Goal: Task Accomplishment & Management: Use online tool/utility

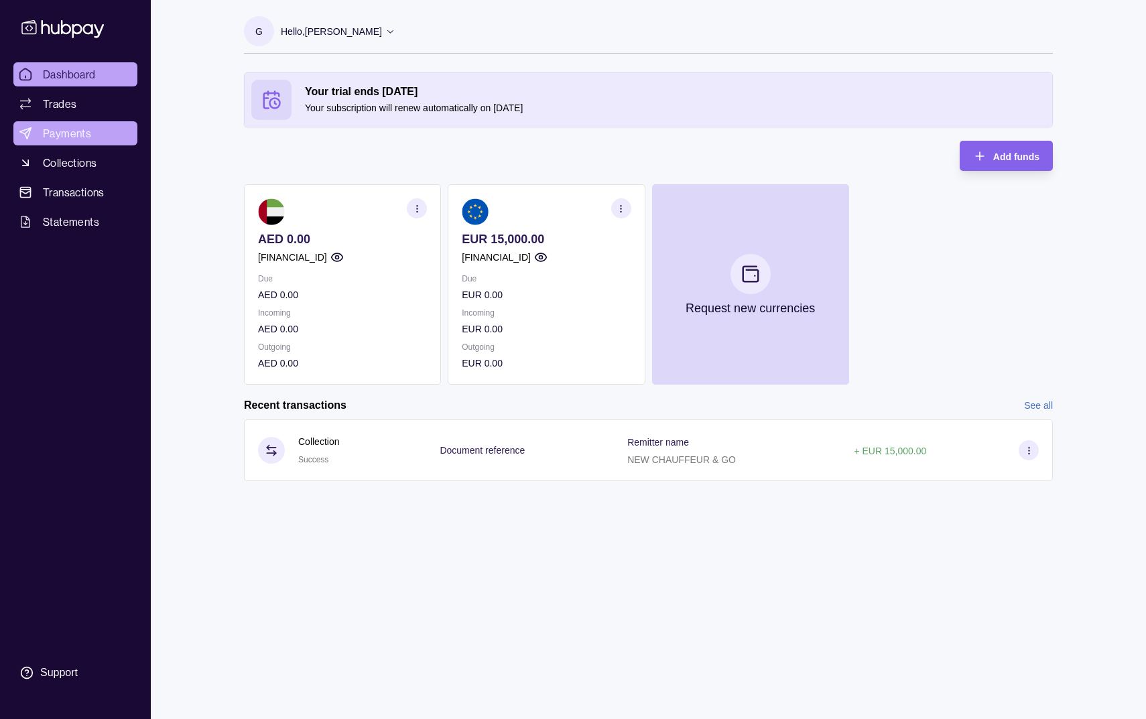
click at [82, 139] on span "Payments" at bounding box center [67, 133] width 48 height 16
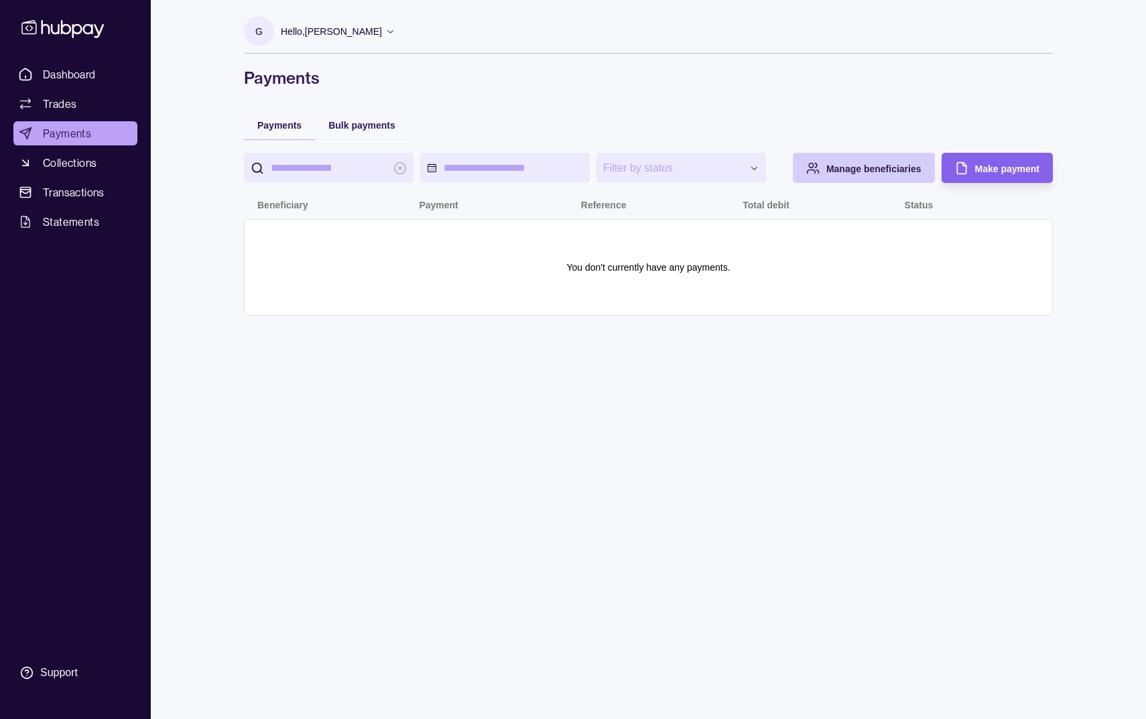
click at [830, 170] on span "Manage beneficiaries" at bounding box center [874, 169] width 95 height 11
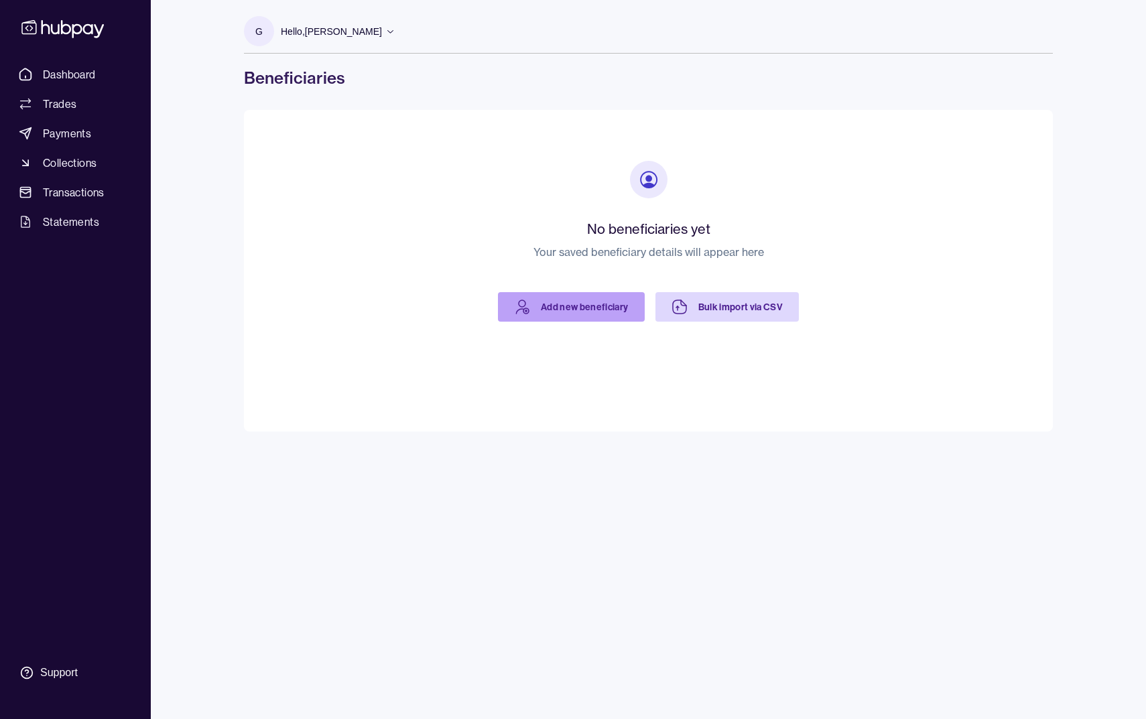
click at [603, 315] on link "Add new beneficiary" at bounding box center [571, 306] width 147 height 29
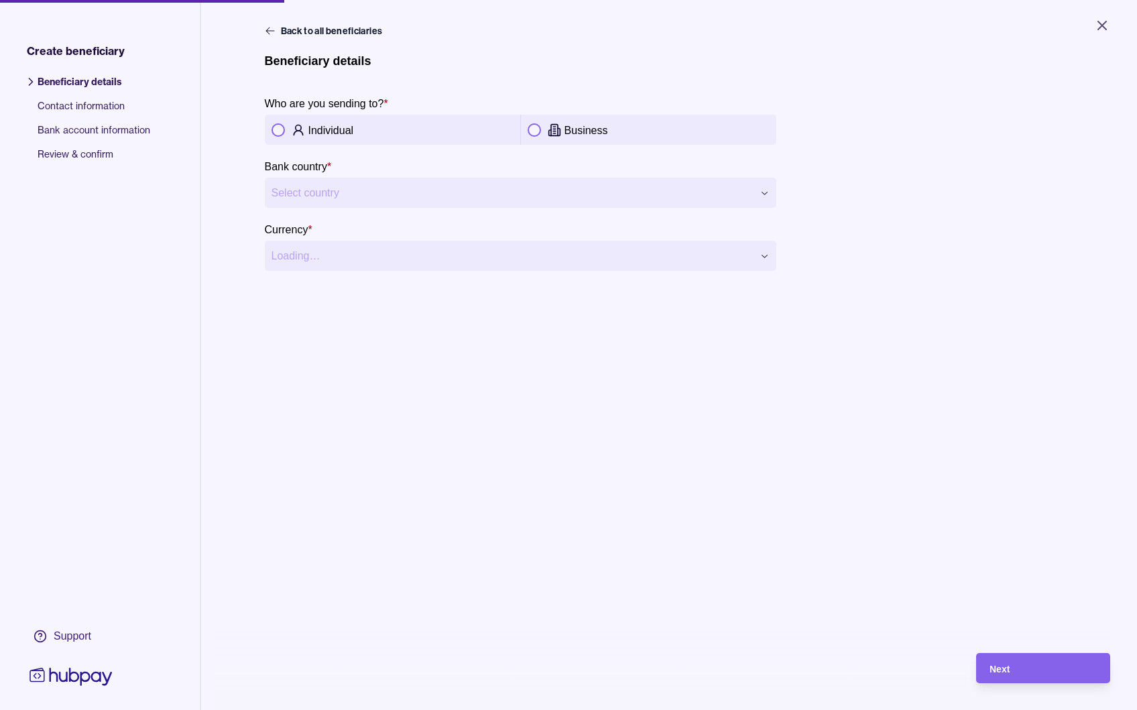
click at [272, 126] on button "button" at bounding box center [278, 129] width 13 height 13
click at [356, 194] on html "**********" at bounding box center [568, 355] width 1137 height 710
click at [380, 252] on html "**********" at bounding box center [573, 359] width 1146 height 719
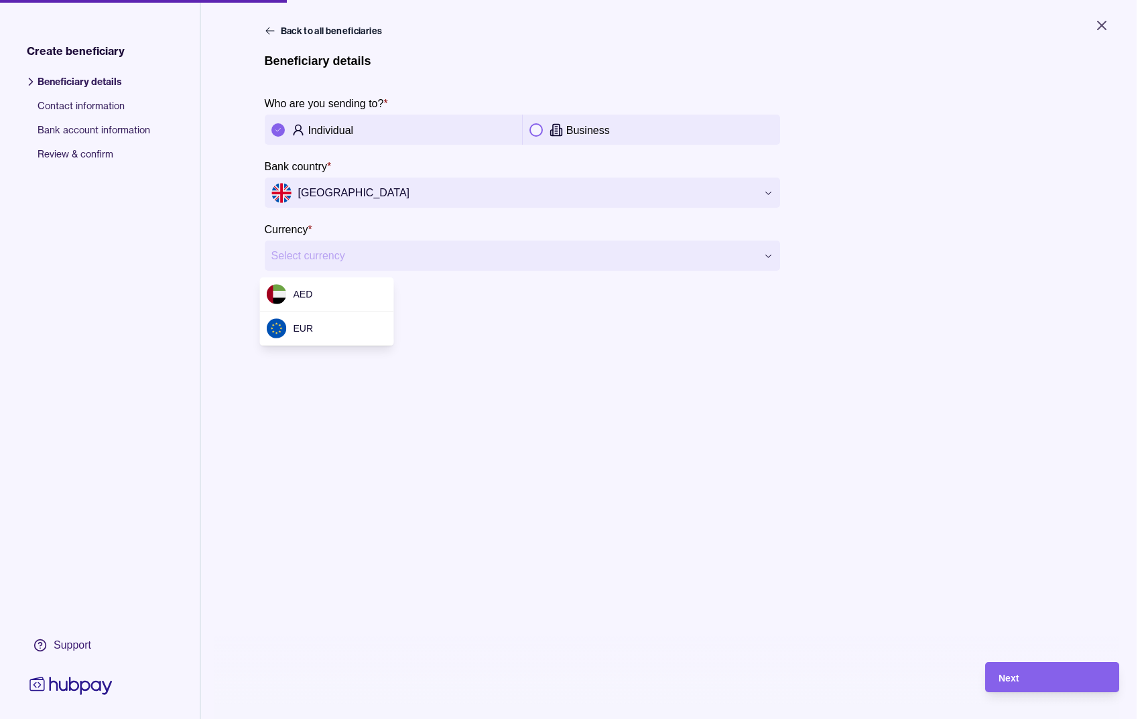
click at [839, 481] on html "**********" at bounding box center [573, 359] width 1146 height 719
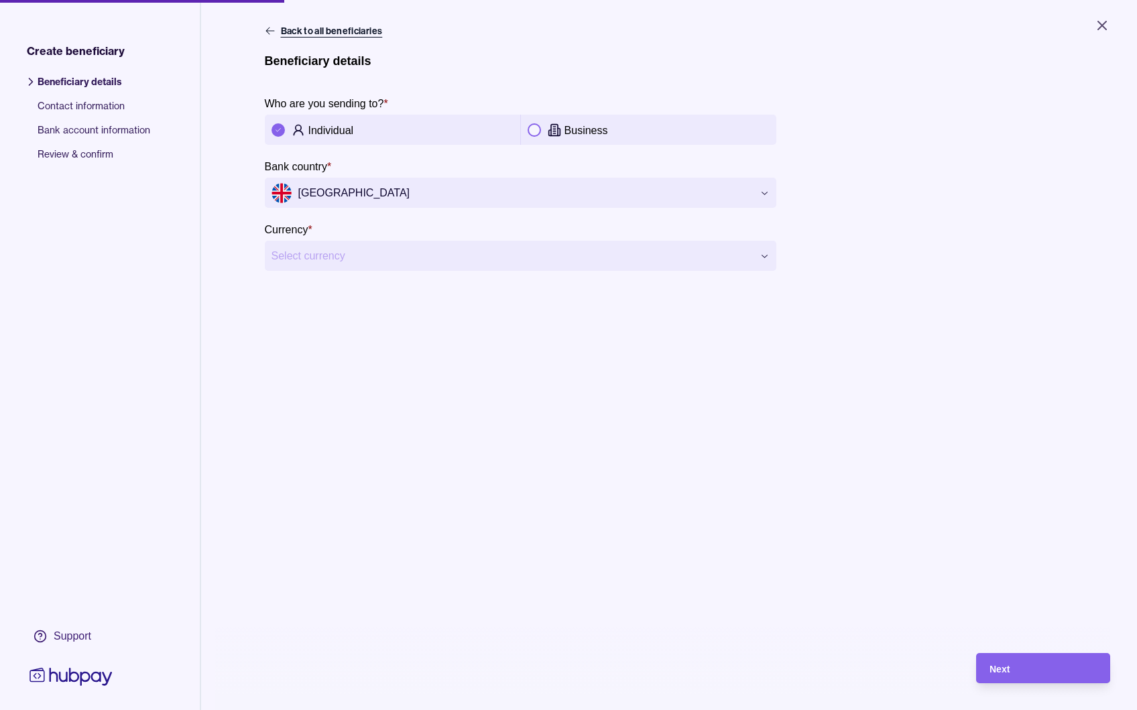
click at [337, 34] on button "Back to all beneficiaries" at bounding box center [325, 30] width 121 height 13
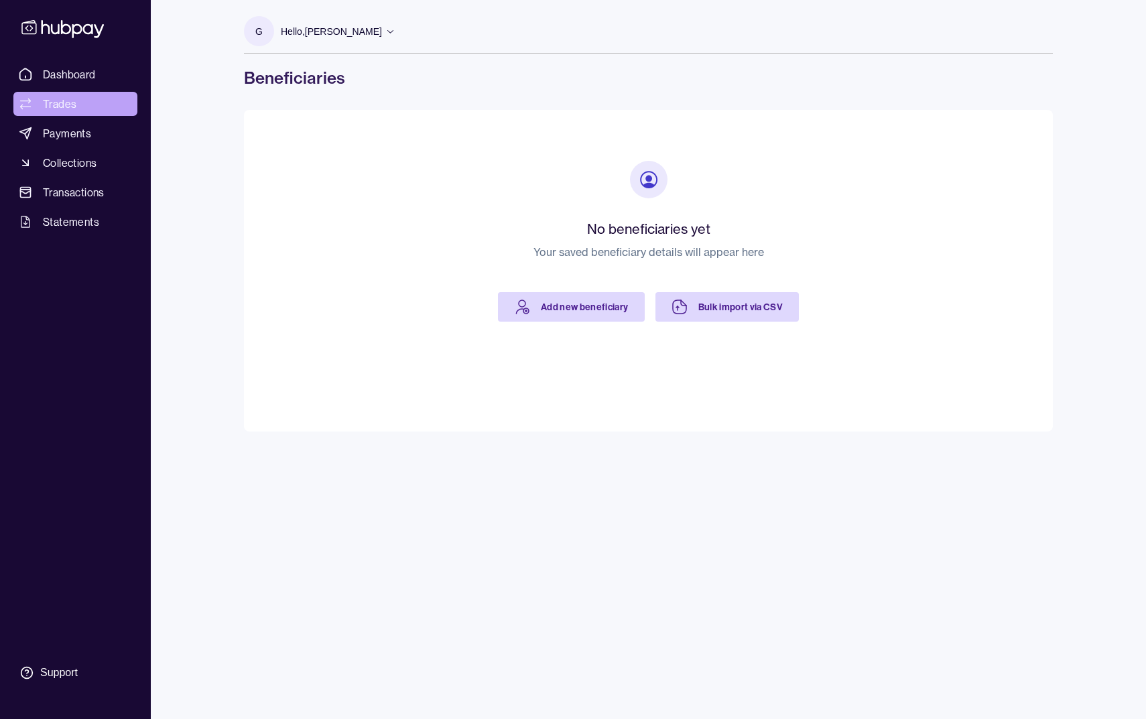
click at [76, 109] on span "Trades" at bounding box center [60, 104] width 34 height 16
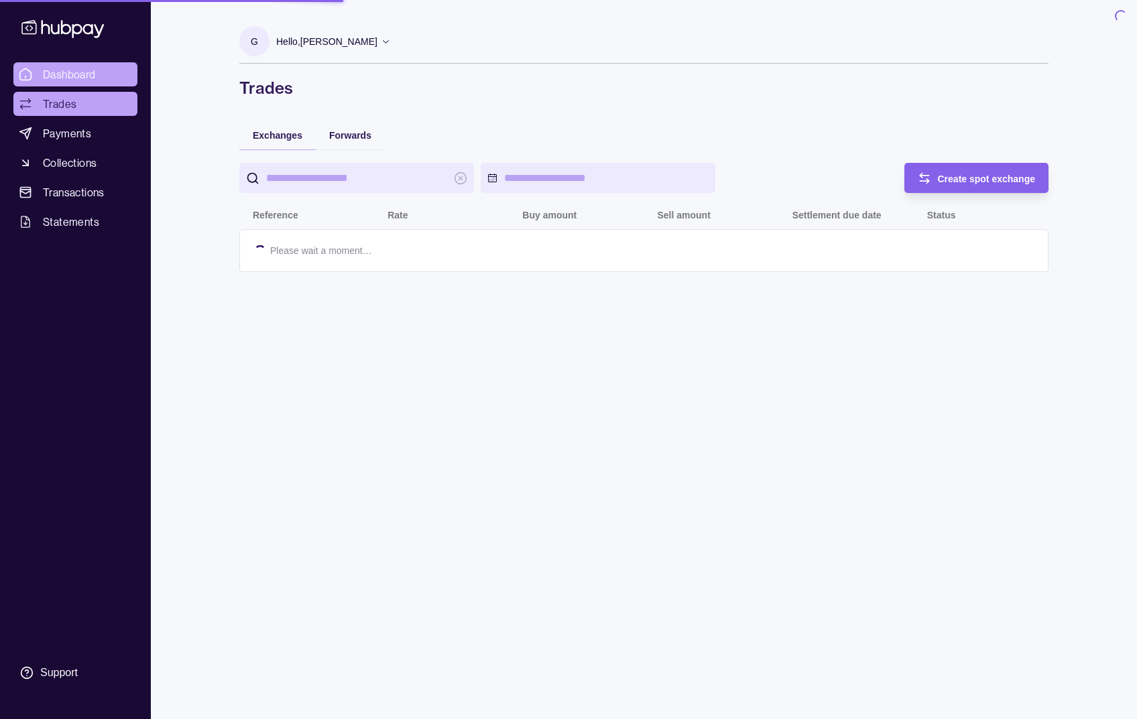
click at [92, 72] on span "Dashboard" at bounding box center [69, 74] width 53 height 16
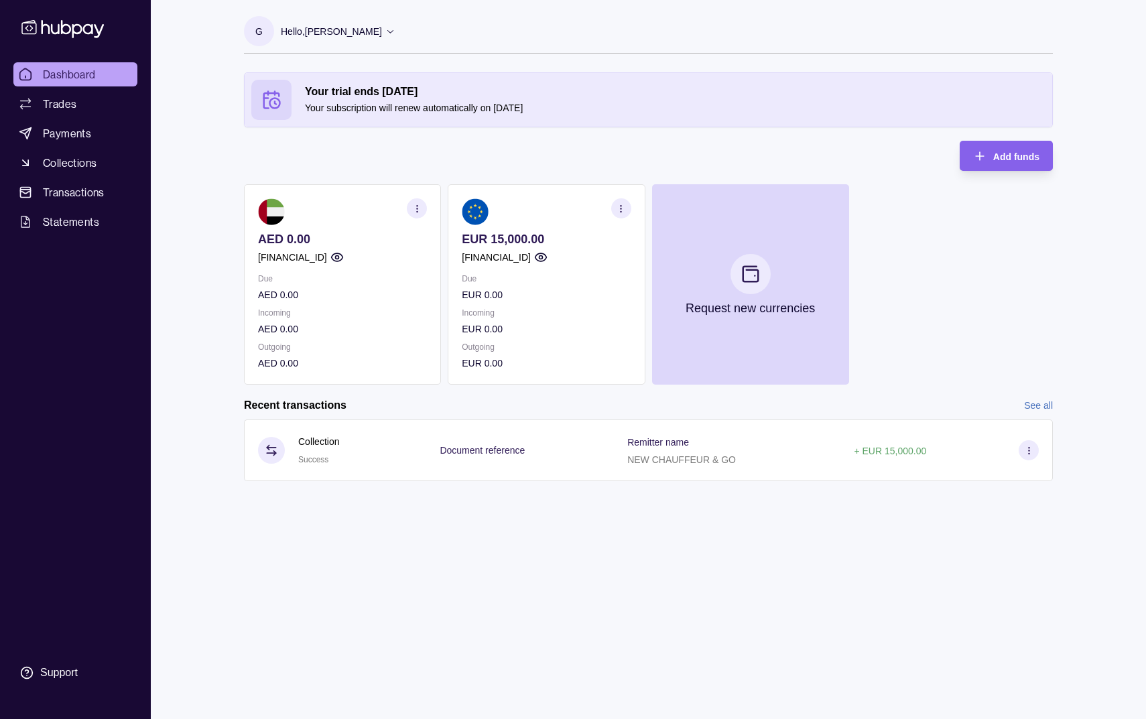
click at [667, 397] on section "Your trial ends [DATE] Your subscription will renew automatically on [DATE] Add…" at bounding box center [648, 290] width 863 height 436
click at [85, 106] on link "Trades" at bounding box center [75, 104] width 124 height 24
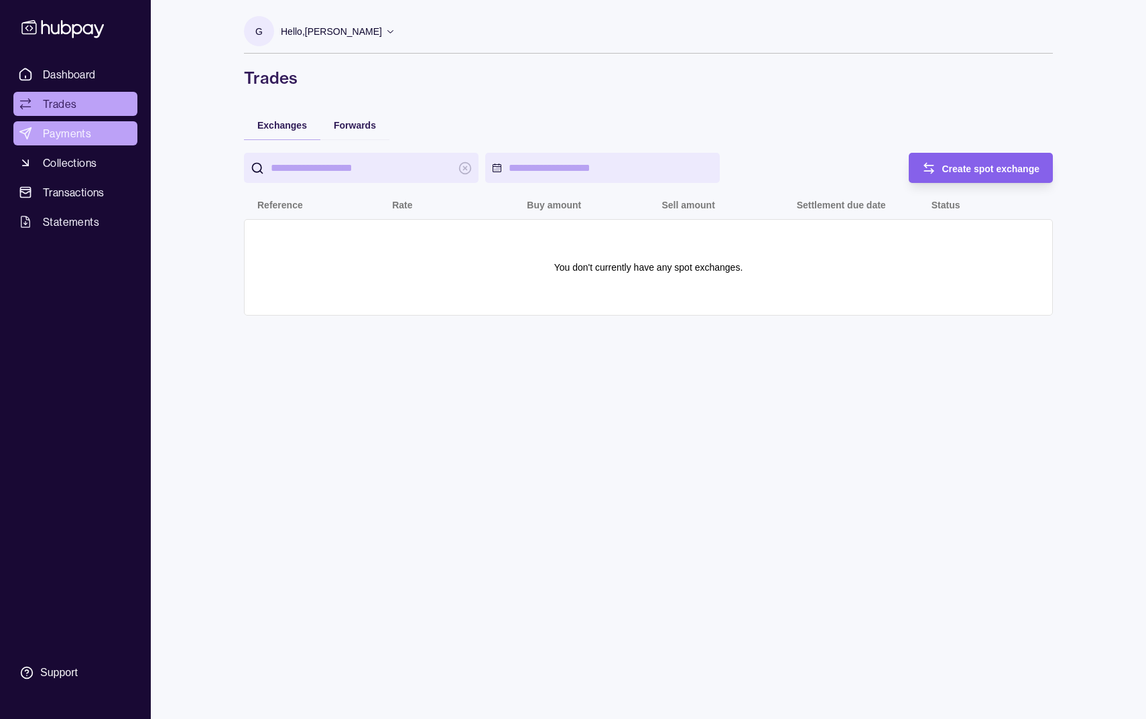
click at [89, 137] on span "Payments" at bounding box center [67, 133] width 48 height 16
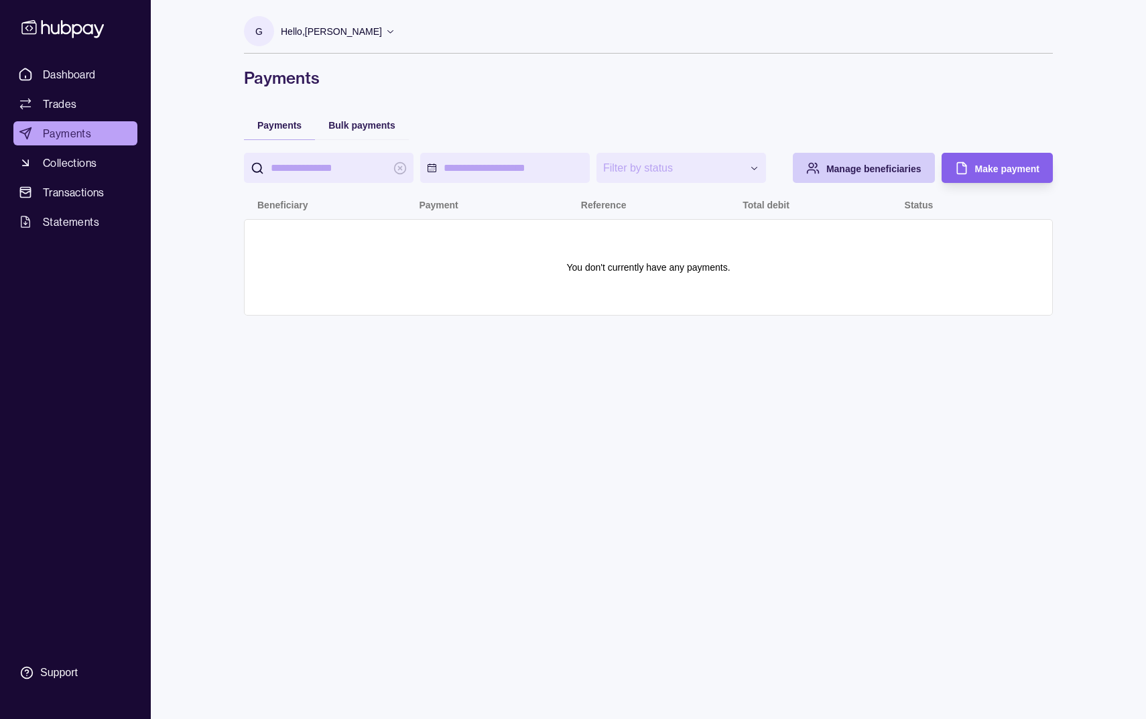
click at [887, 168] on span "Manage beneficiaries" at bounding box center [874, 169] width 95 height 11
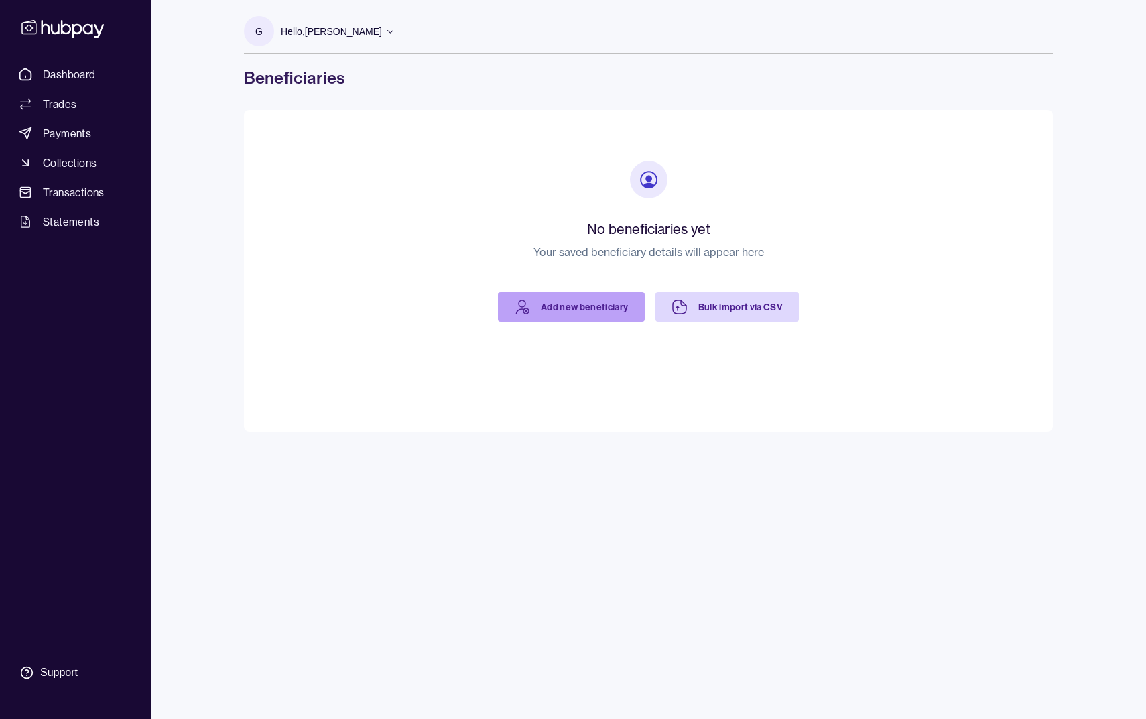
click at [626, 308] on link "Add new beneficiary" at bounding box center [571, 306] width 147 height 29
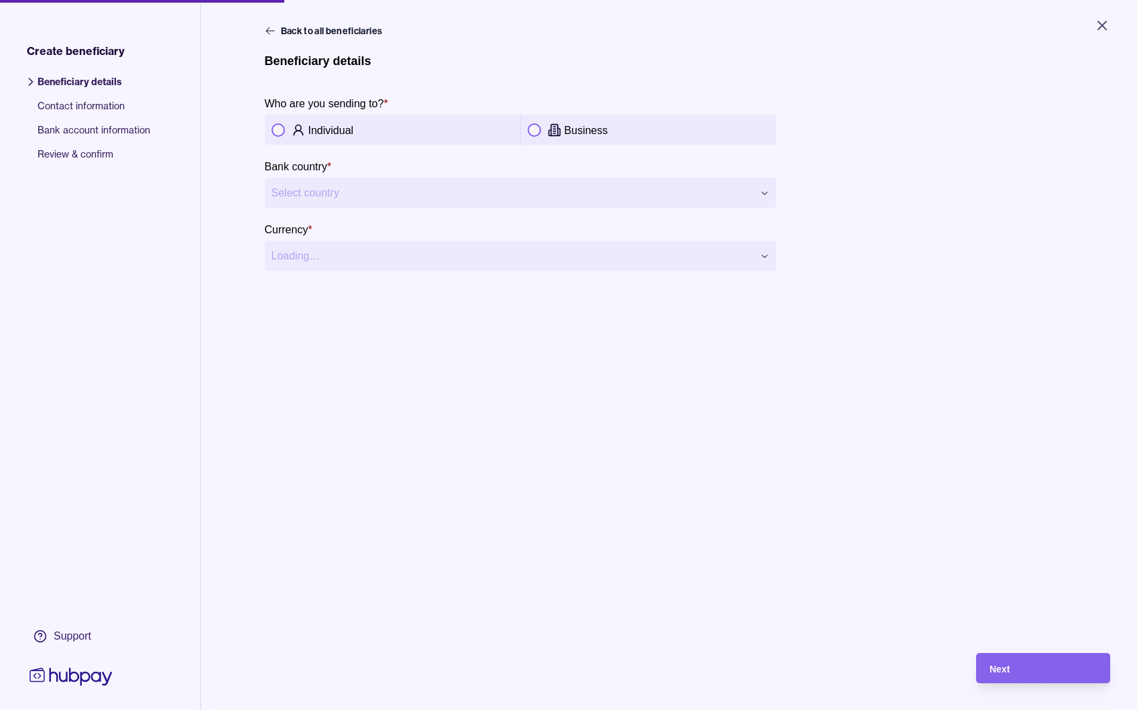
click at [530, 137] on div "Business" at bounding box center [649, 130] width 242 height 16
click at [483, 193] on html "**********" at bounding box center [568, 355] width 1137 height 710
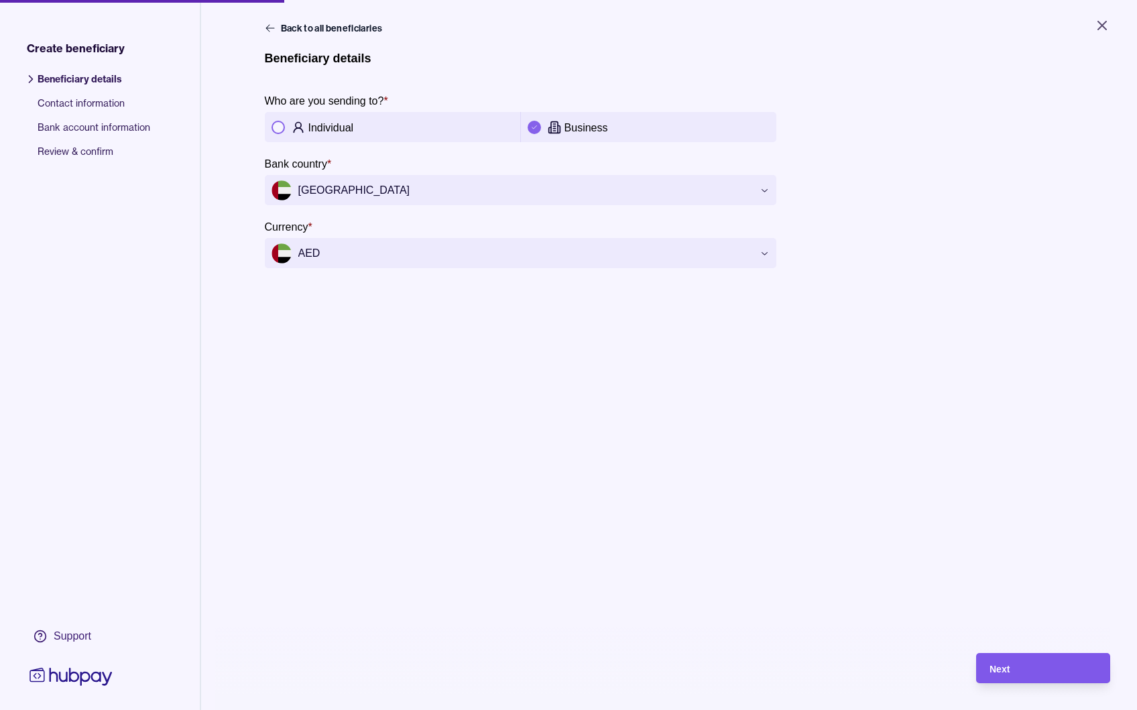
click at [1027, 676] on div "Next" at bounding box center [1042, 668] width 107 height 16
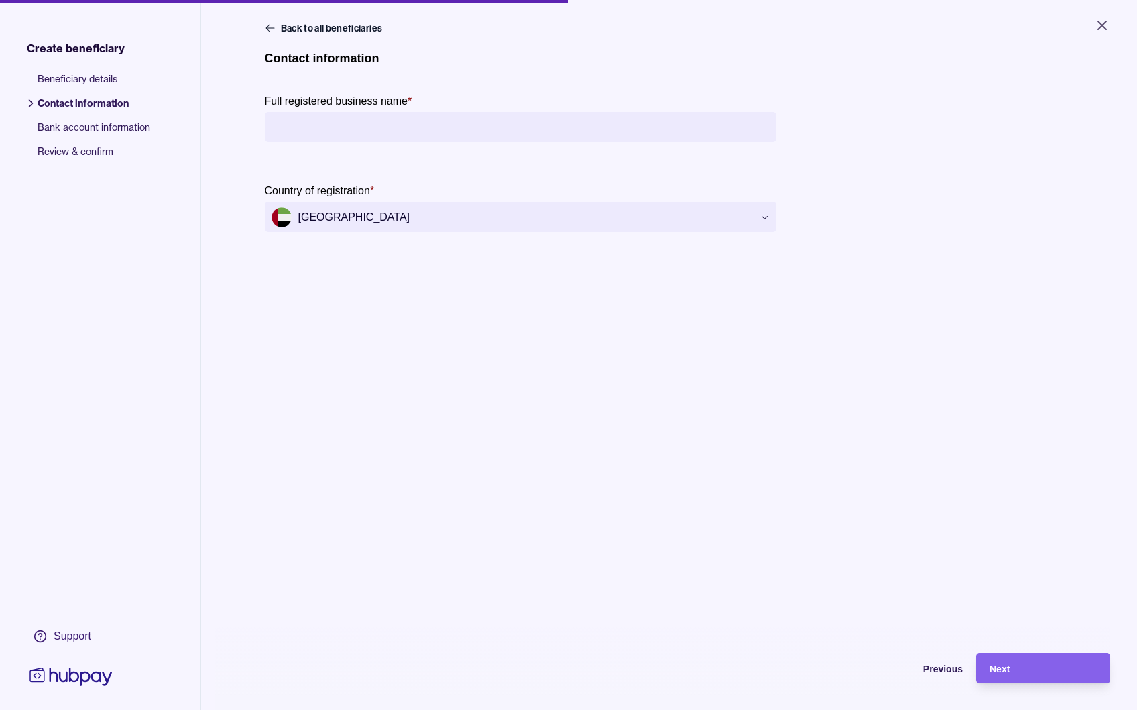
click at [364, 122] on input "Full registered business name *" at bounding box center [521, 127] width 498 height 30
type input "**********"
click at [534, 295] on main "**********" at bounding box center [669, 182] width 809 height 322
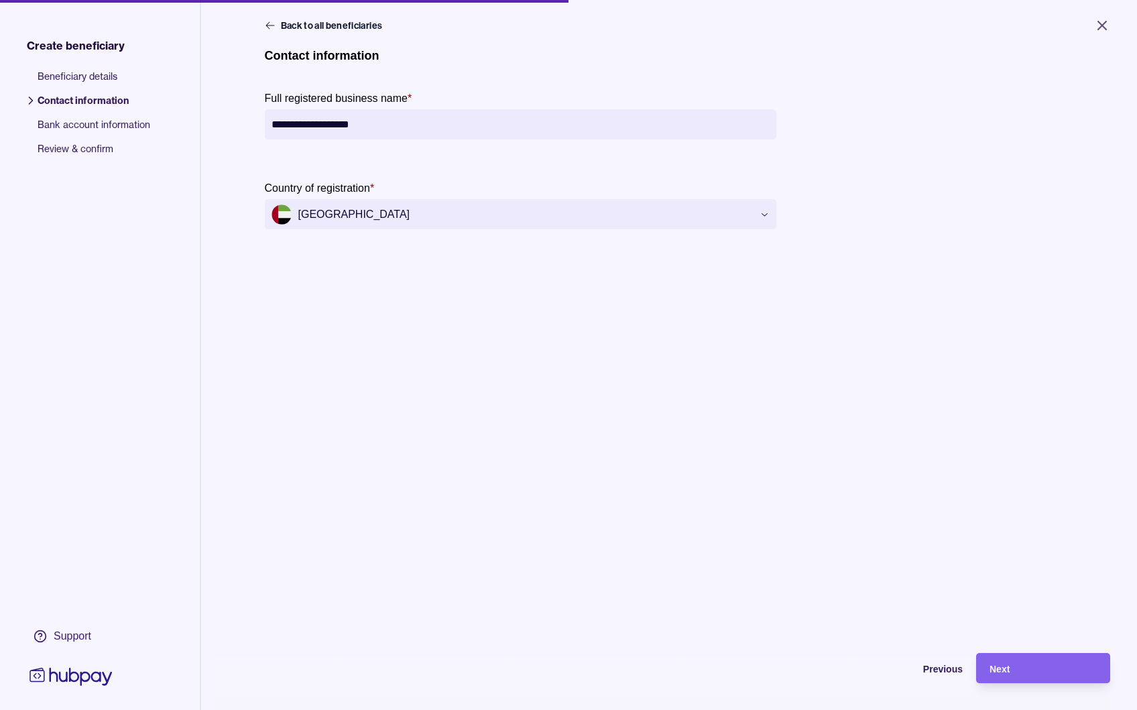
scroll to position [8, 0]
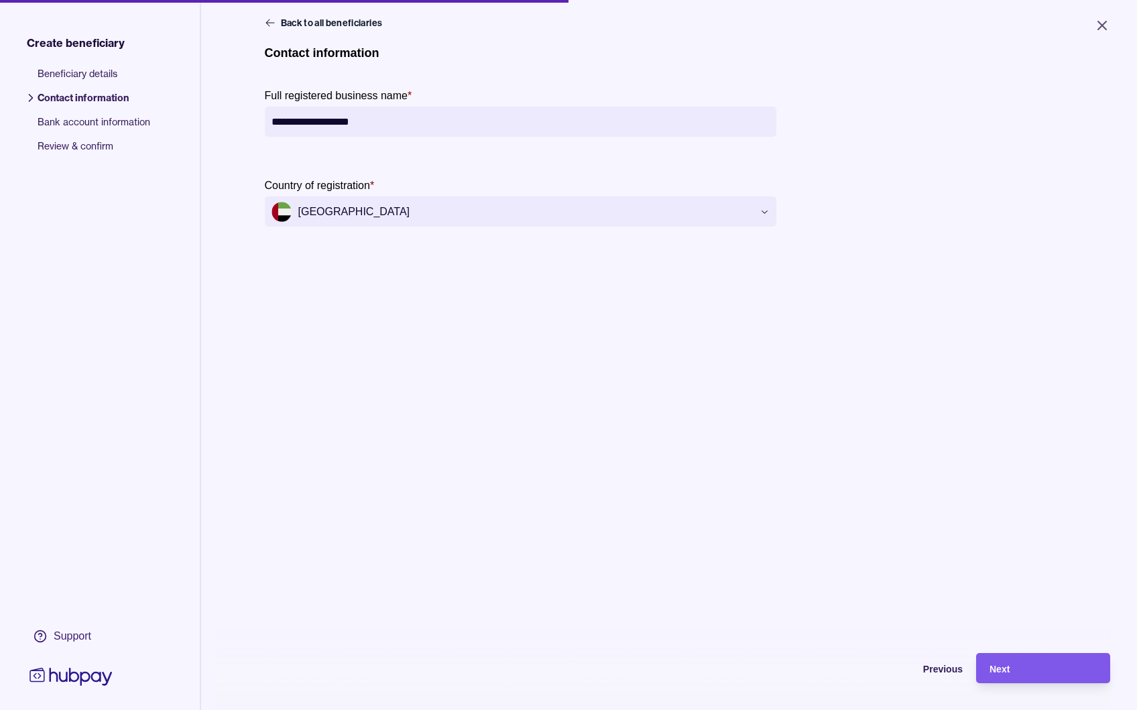
click at [1020, 676] on div "Next" at bounding box center [1042, 668] width 107 height 16
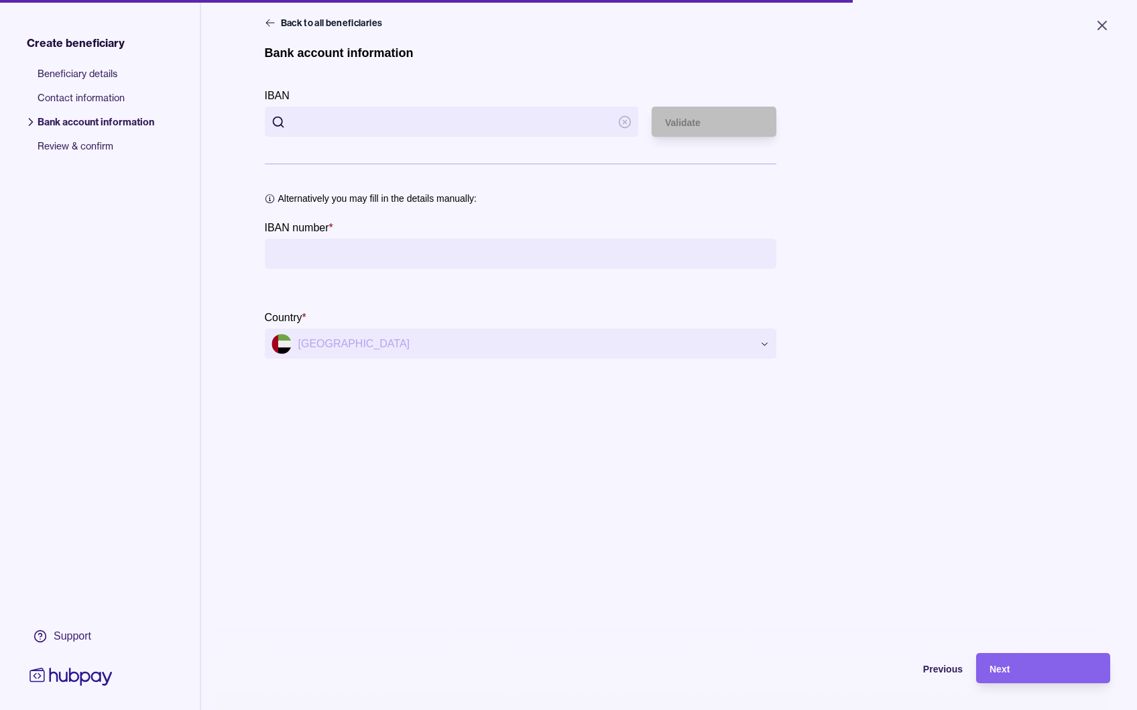
click at [477, 124] on input "IBAN" at bounding box center [452, 122] width 320 height 30
type input "**********"
click at [668, 125] on span "Validate" at bounding box center [683, 122] width 36 height 11
type input "**********"
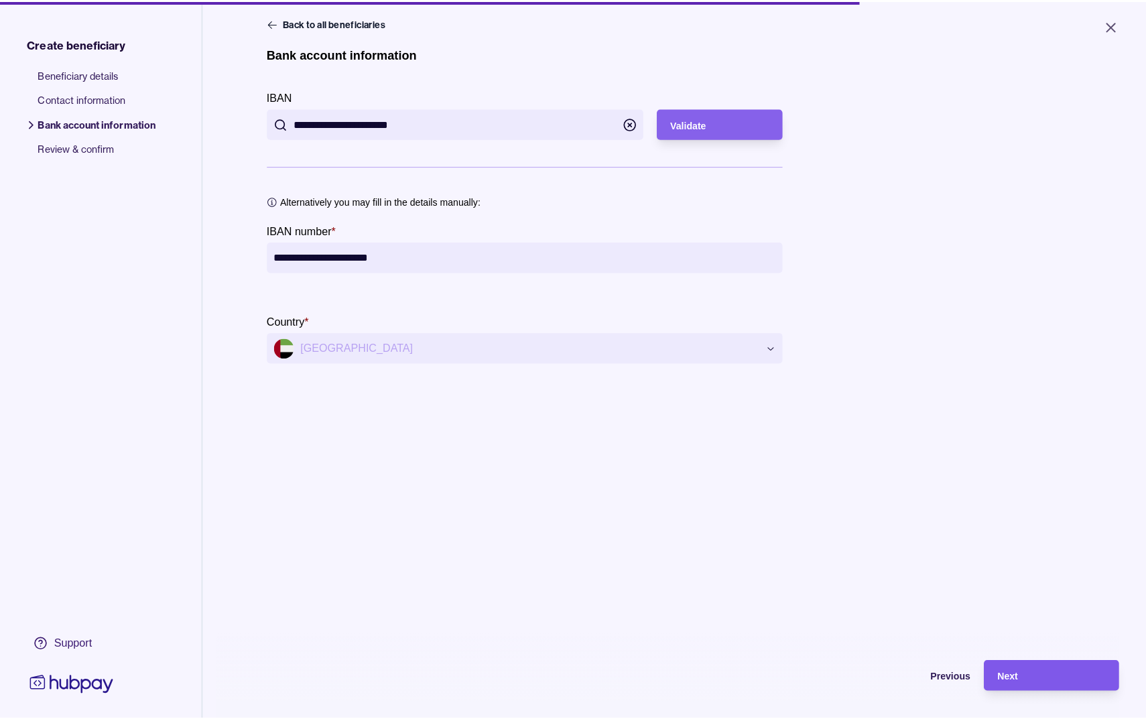
scroll to position [11, 0]
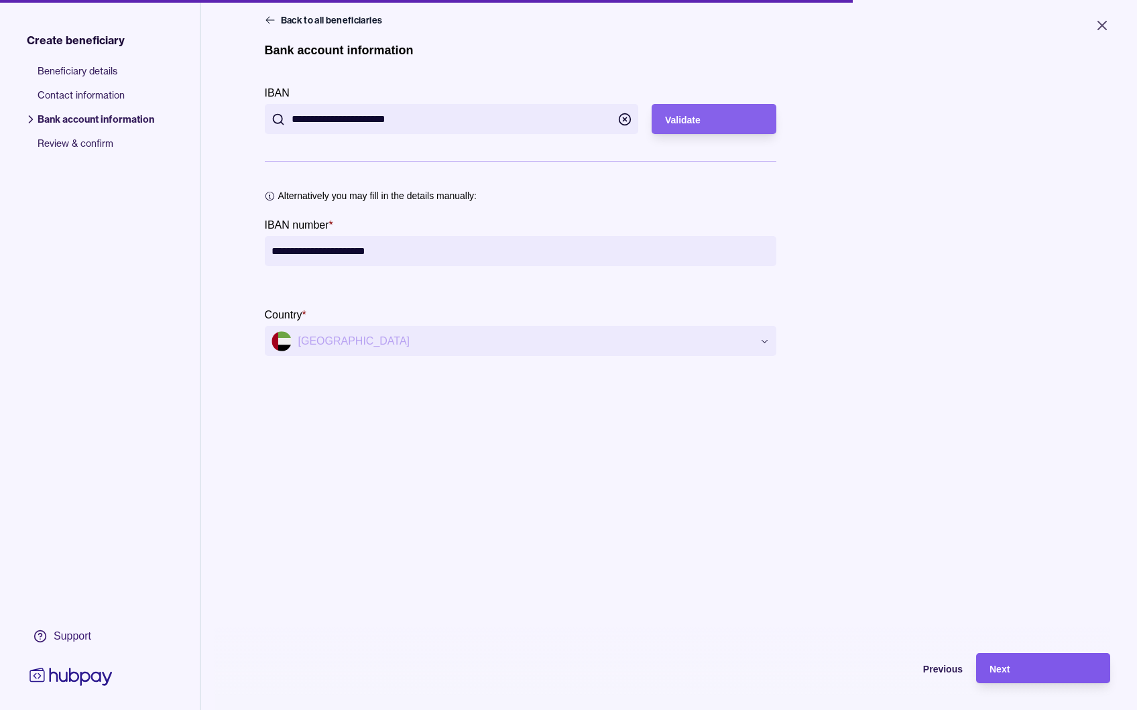
click at [1029, 665] on div "Next" at bounding box center [1032, 668] width 127 height 30
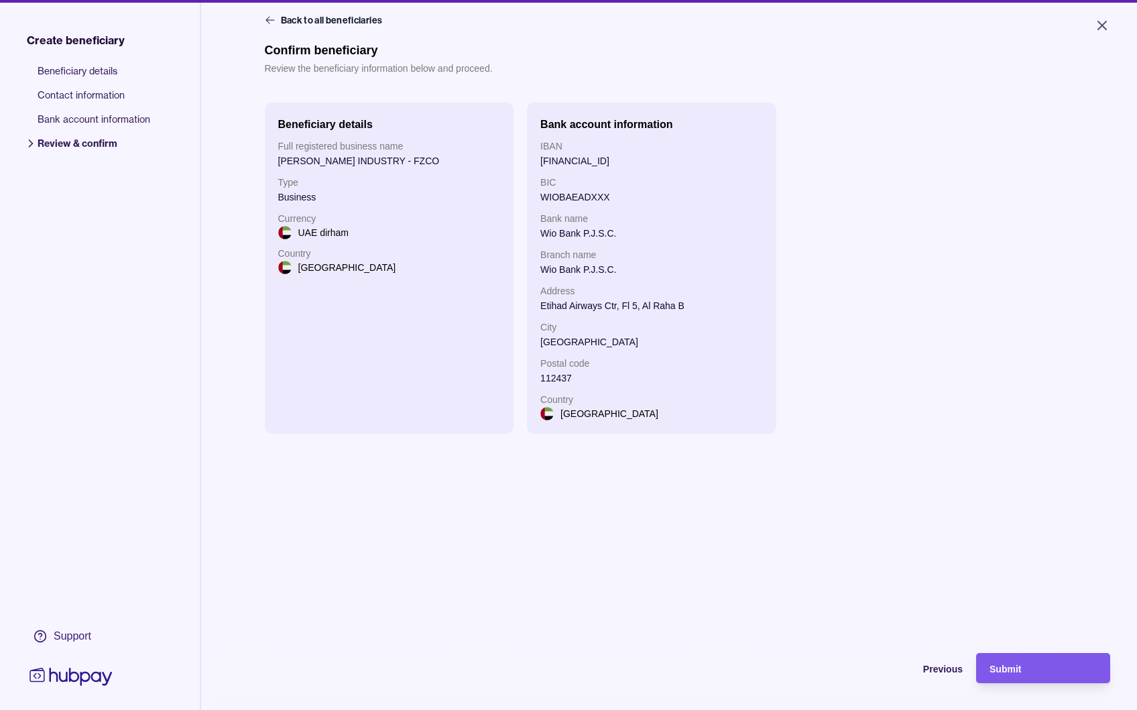
click at [1037, 673] on div "Submit" at bounding box center [1042, 668] width 107 height 16
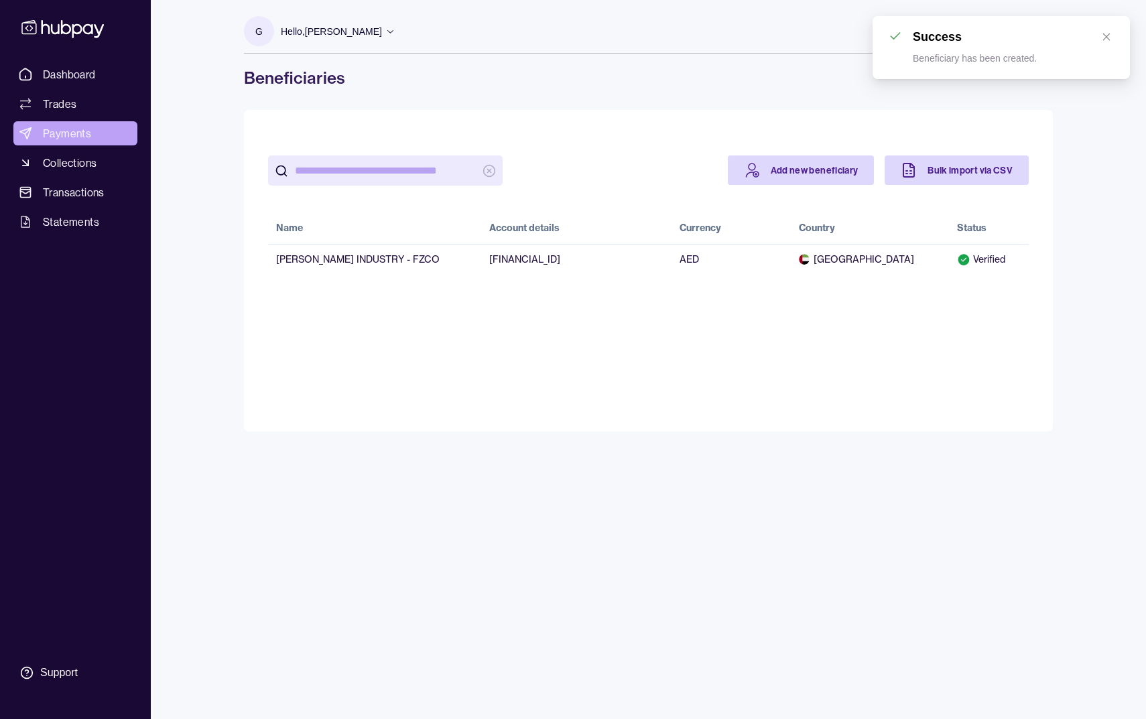
click at [94, 138] on link "Payments" at bounding box center [75, 133] width 124 height 24
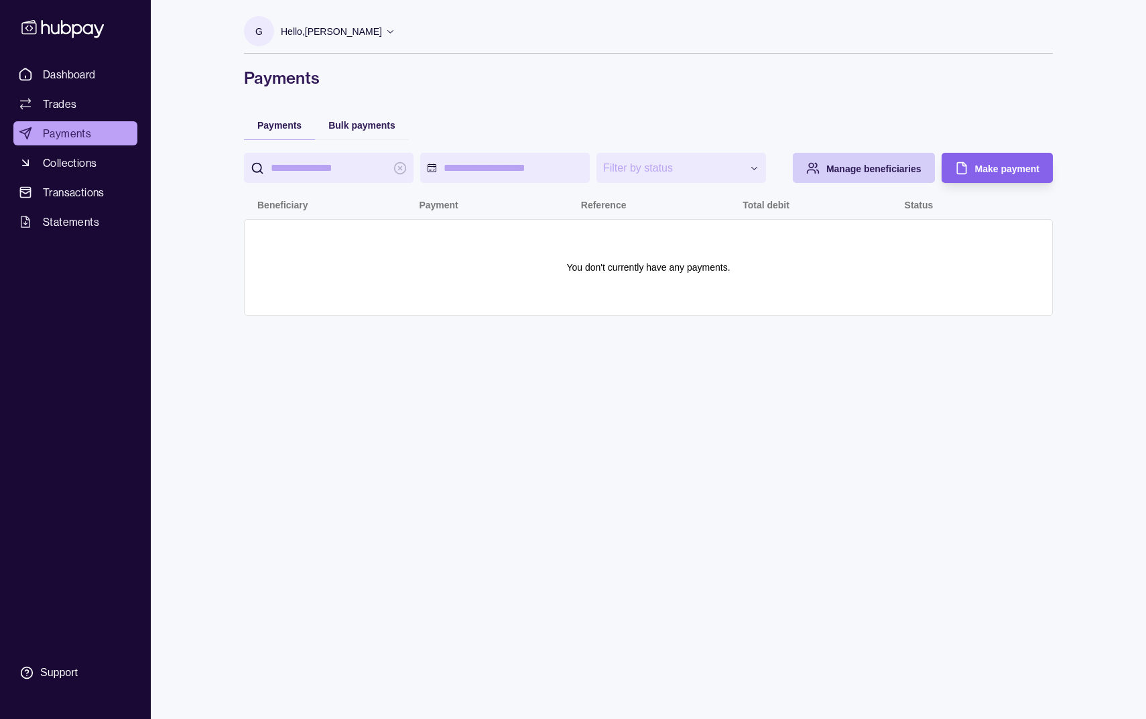
click at [878, 170] on span "Manage beneficiaries" at bounding box center [874, 169] width 95 height 11
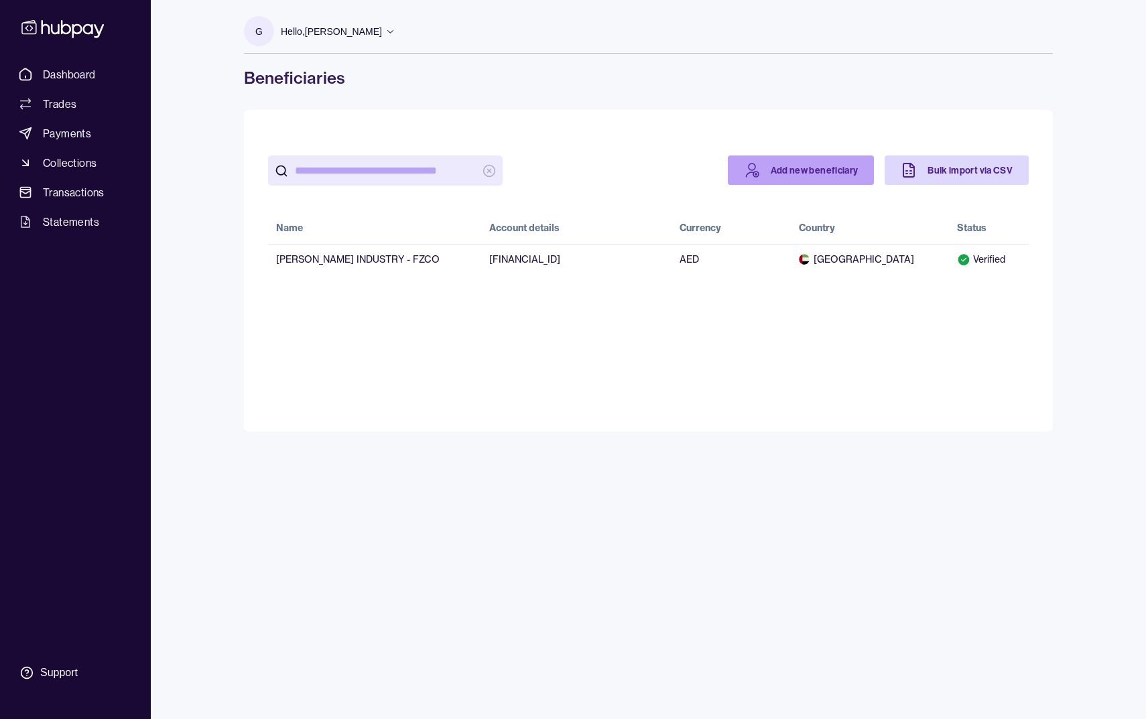
click at [809, 182] on link "Add new beneficiary" at bounding box center [801, 170] width 147 height 29
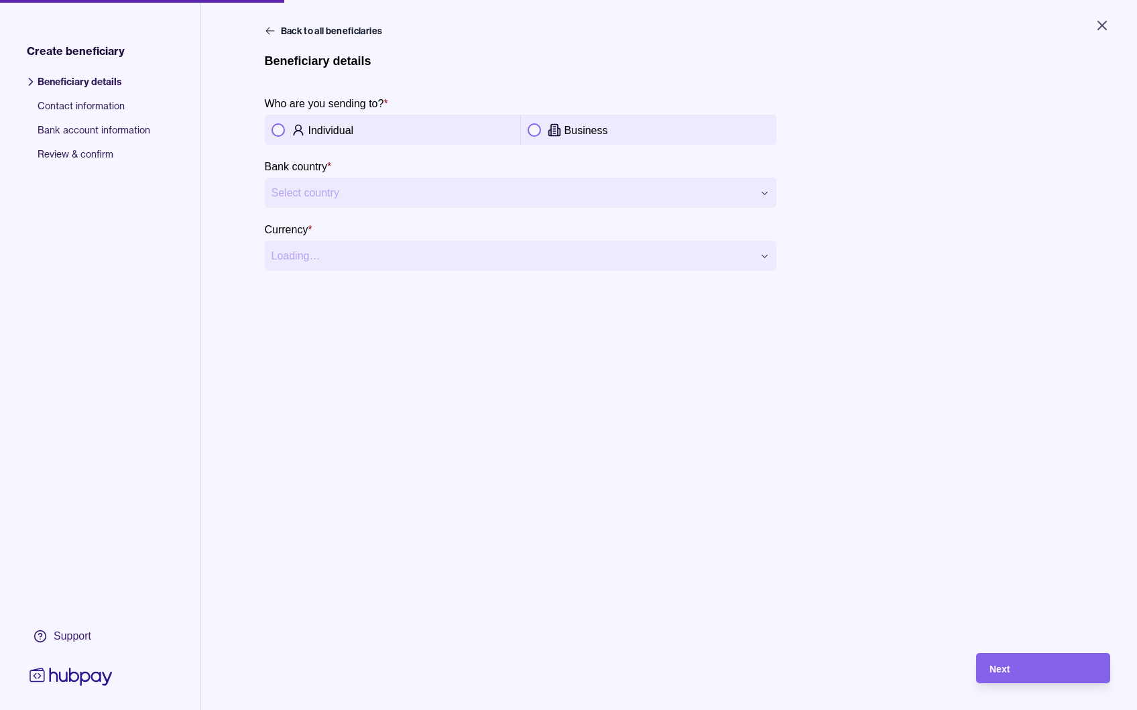
click at [332, 131] on p "Individual" at bounding box center [331, 130] width 46 height 11
click at [367, 194] on html "**********" at bounding box center [568, 355] width 1137 height 710
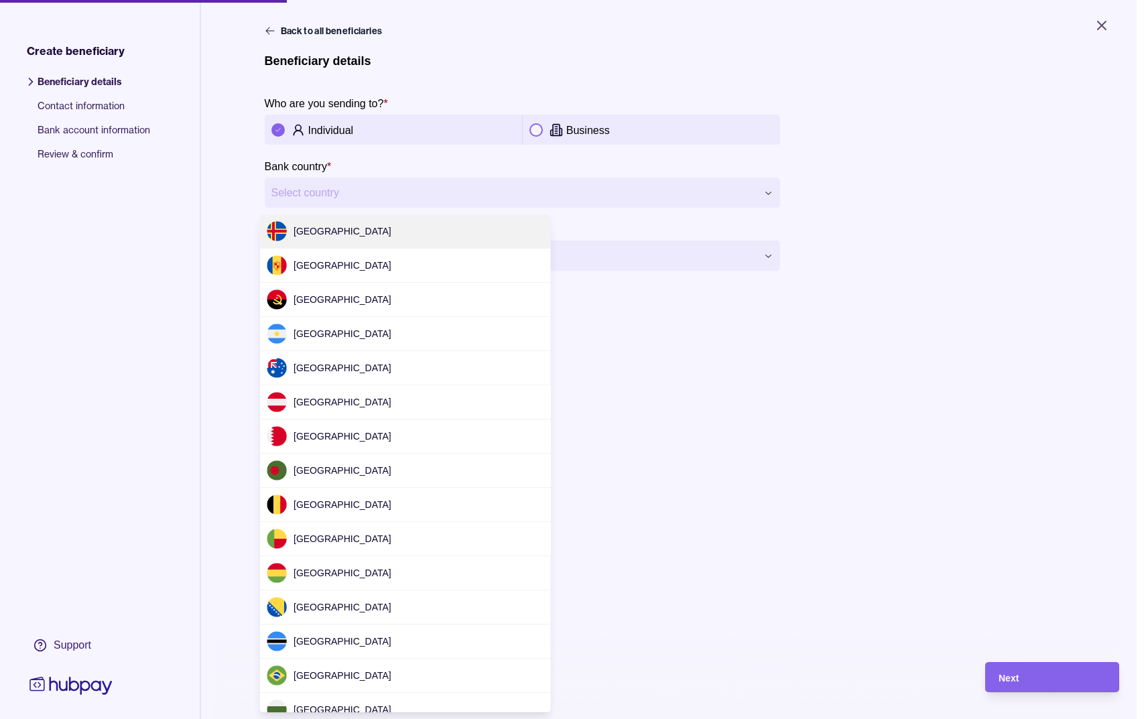
click at [367, 194] on html "**********" at bounding box center [573, 359] width 1146 height 719
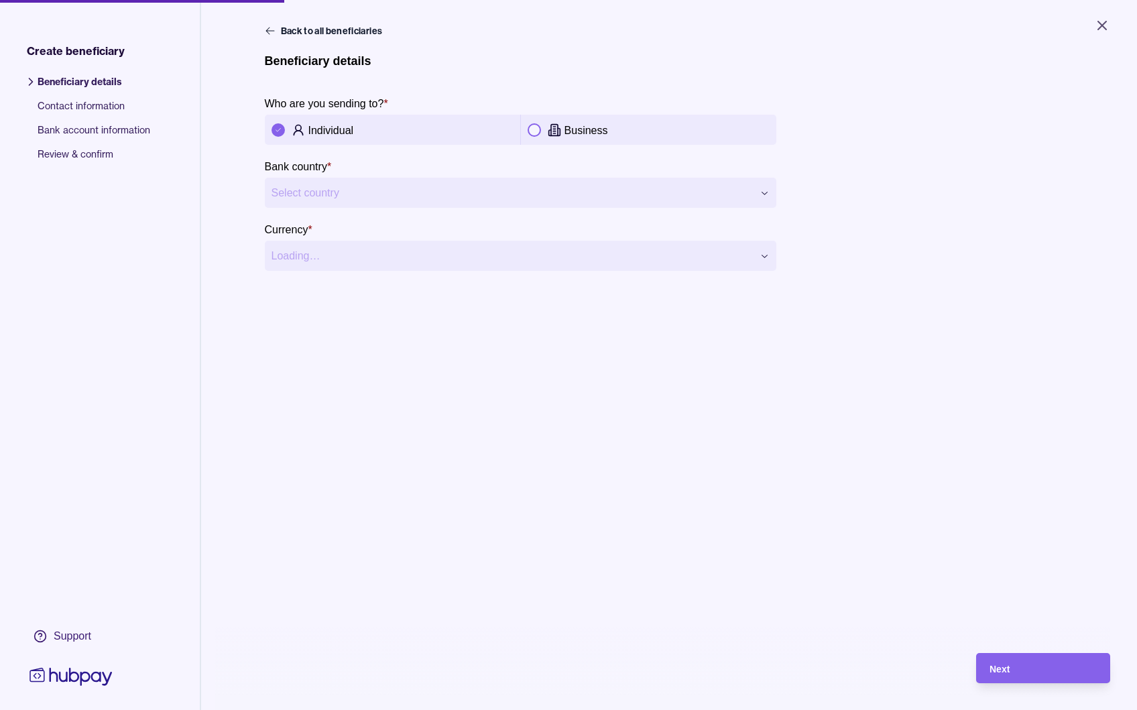
click at [372, 191] on html "**********" at bounding box center [568, 355] width 1137 height 710
click at [68, 106] on html "**********" at bounding box center [568, 355] width 1137 height 710
click at [82, 107] on span "Contact information" at bounding box center [94, 111] width 113 height 24
click at [60, 56] on span "Create beneficiary" at bounding box center [76, 51] width 98 height 16
click at [265, 34] on icon at bounding box center [270, 30] width 11 height 11
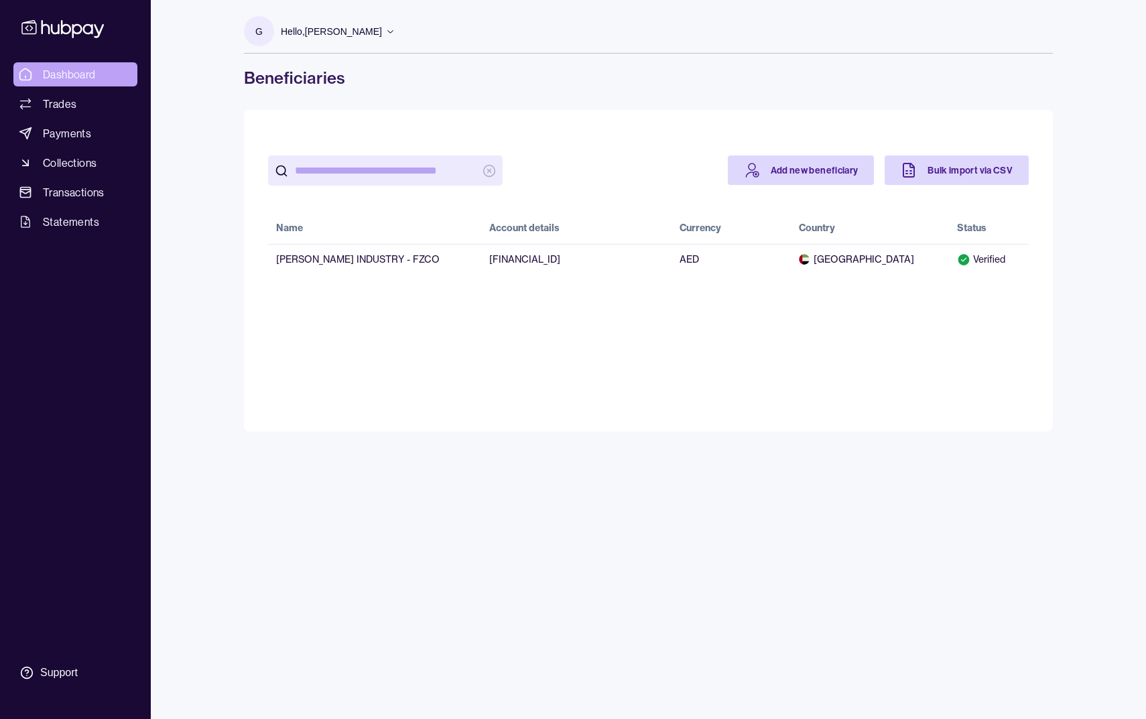
click at [86, 75] on span "Dashboard" at bounding box center [69, 74] width 53 height 16
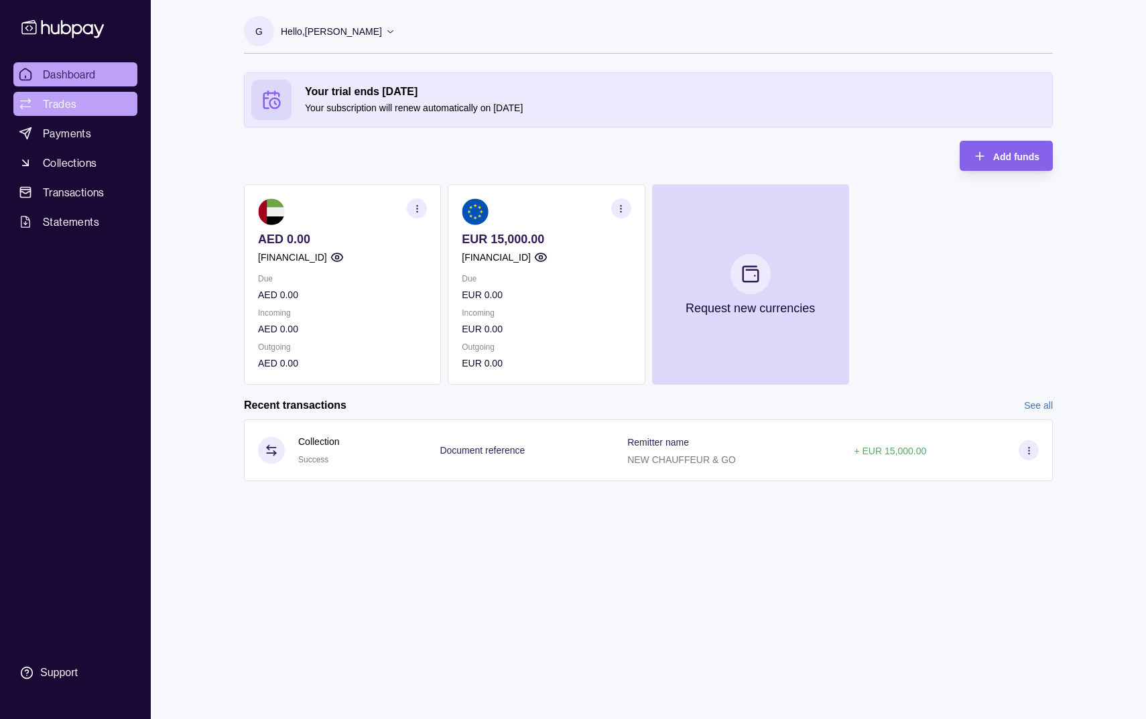
click at [91, 107] on link "Trades" at bounding box center [75, 104] width 124 height 24
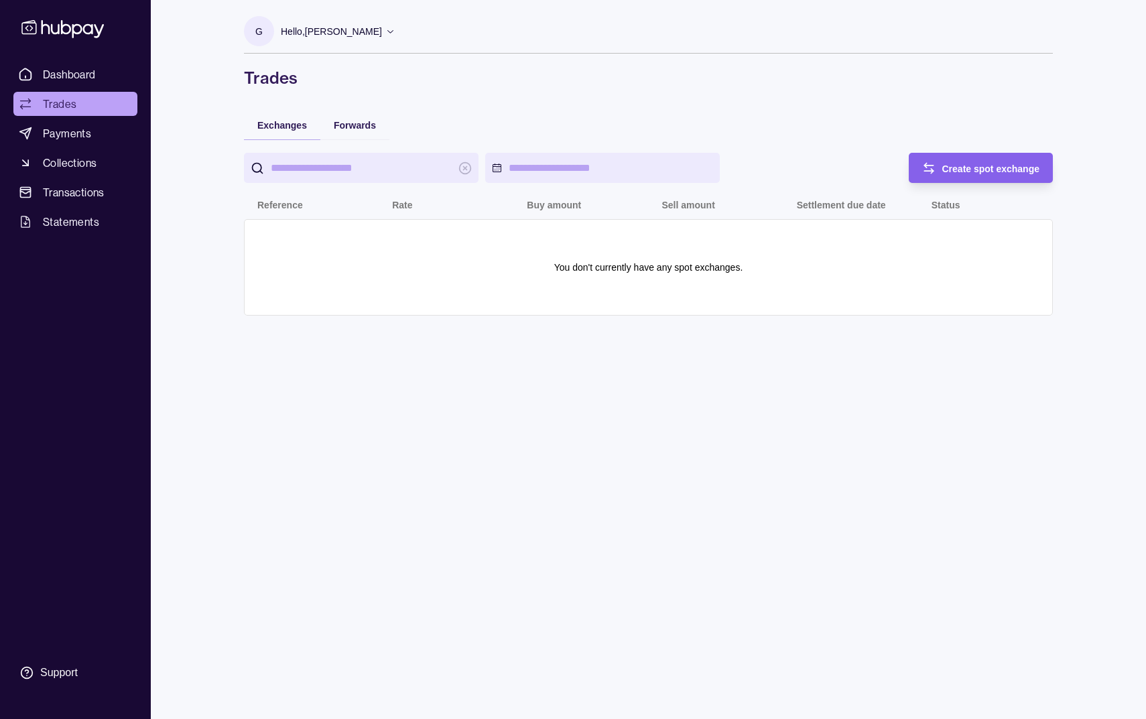
click at [95, 127] on link "Payments" at bounding box center [75, 133] width 124 height 24
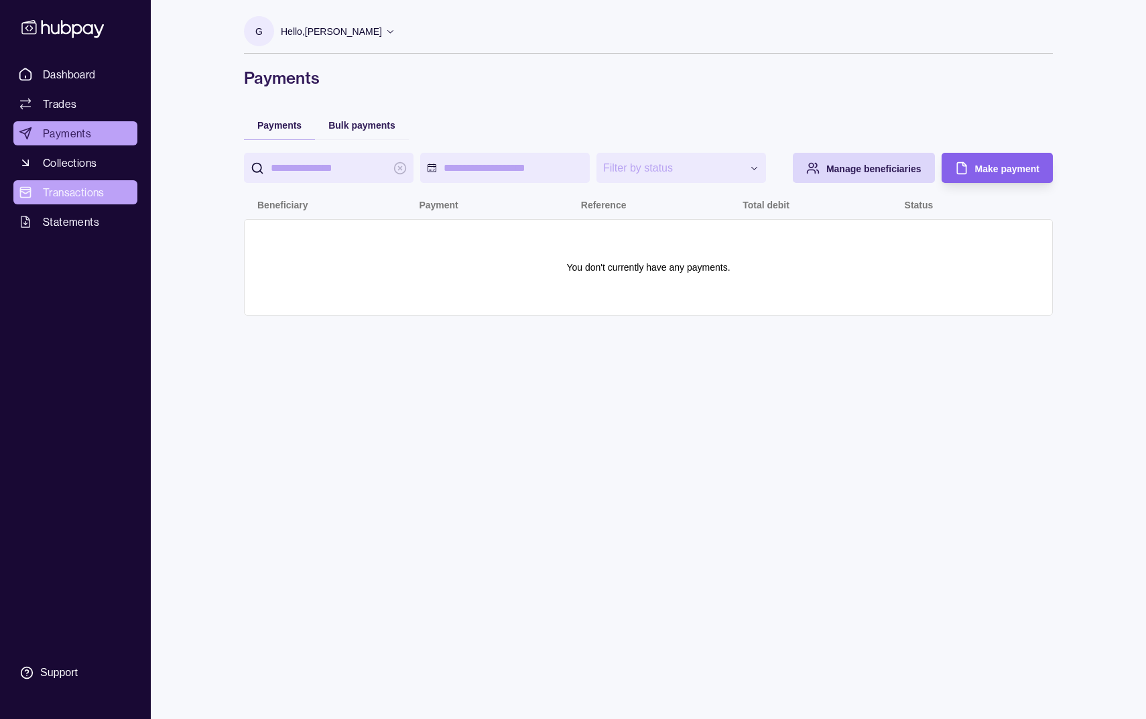
click at [92, 189] on span "Transactions" at bounding box center [74, 192] width 62 height 16
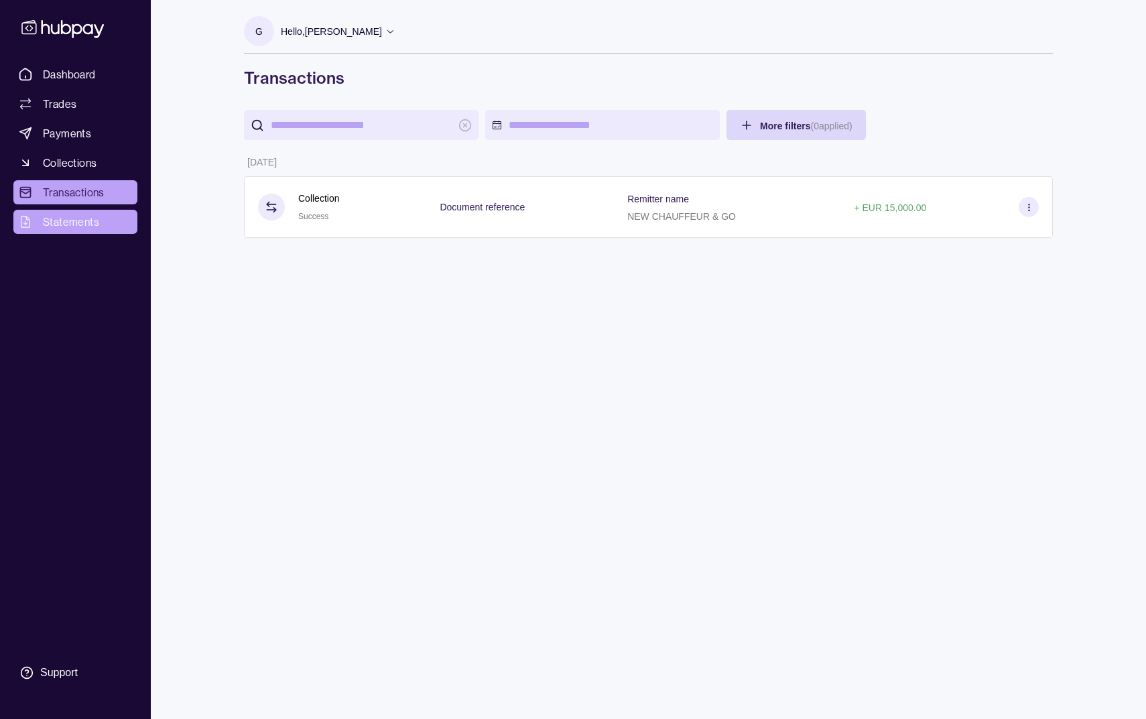
click at [101, 219] on link "Statements" at bounding box center [75, 222] width 124 height 24
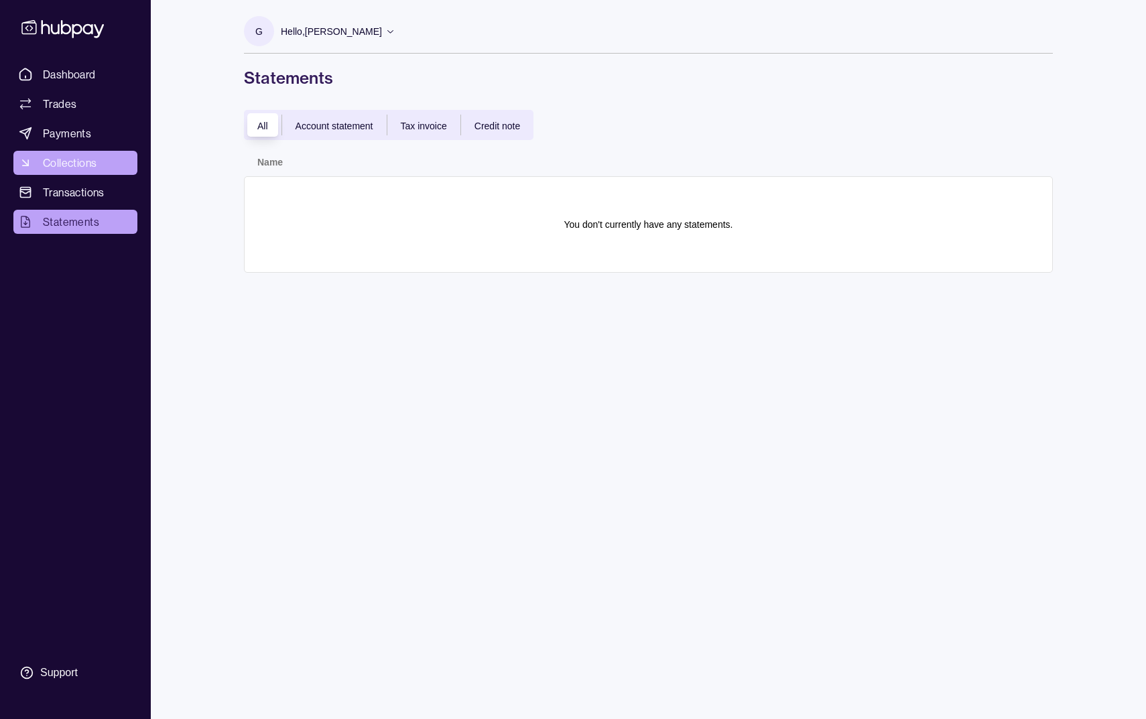
click at [91, 168] on span "Collections" at bounding box center [70, 163] width 54 height 16
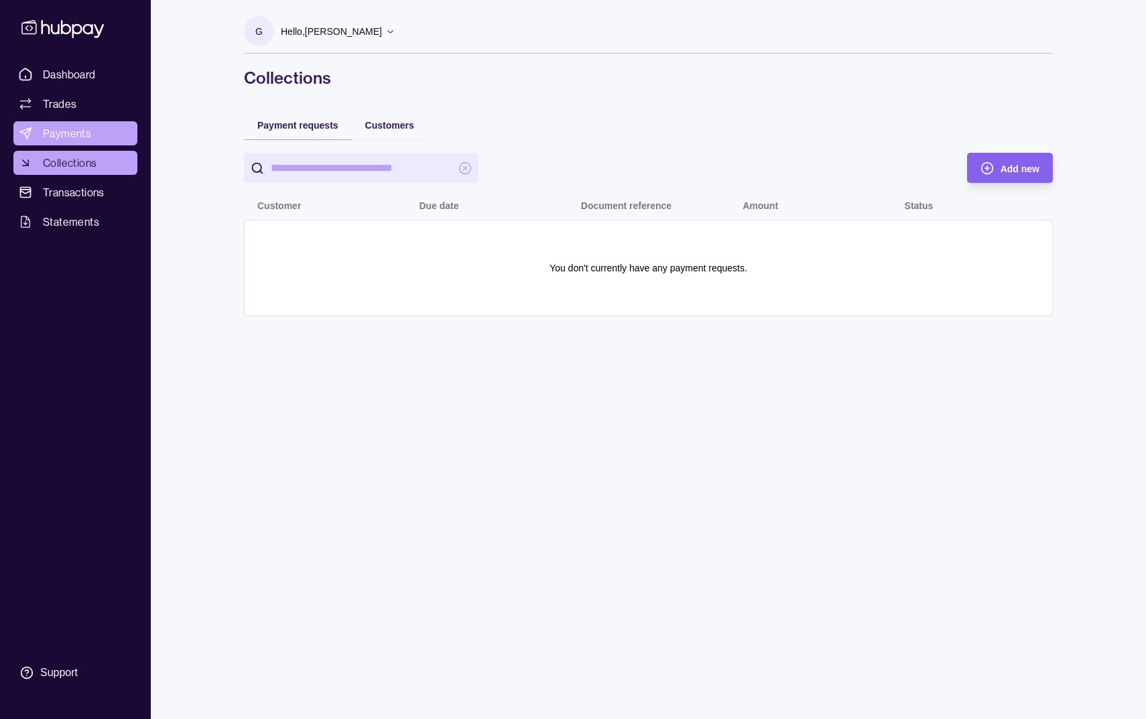
click at [82, 141] on span "Payments" at bounding box center [67, 133] width 48 height 16
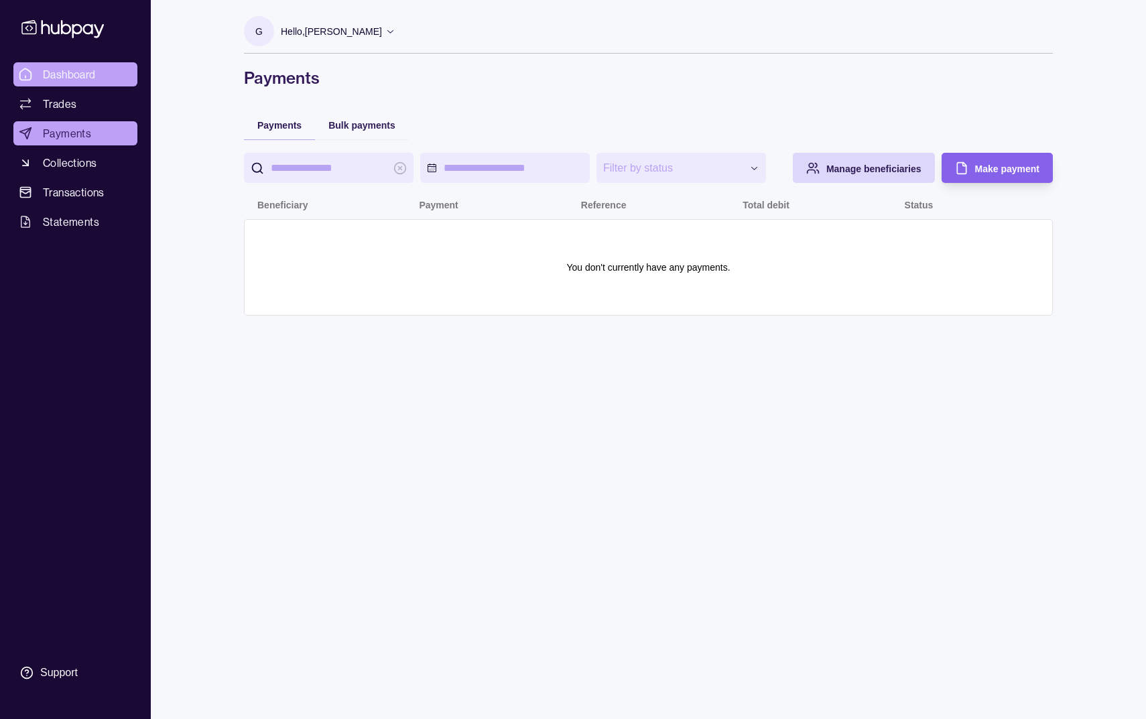
click at [65, 82] on link "Dashboard" at bounding box center [75, 74] width 124 height 24
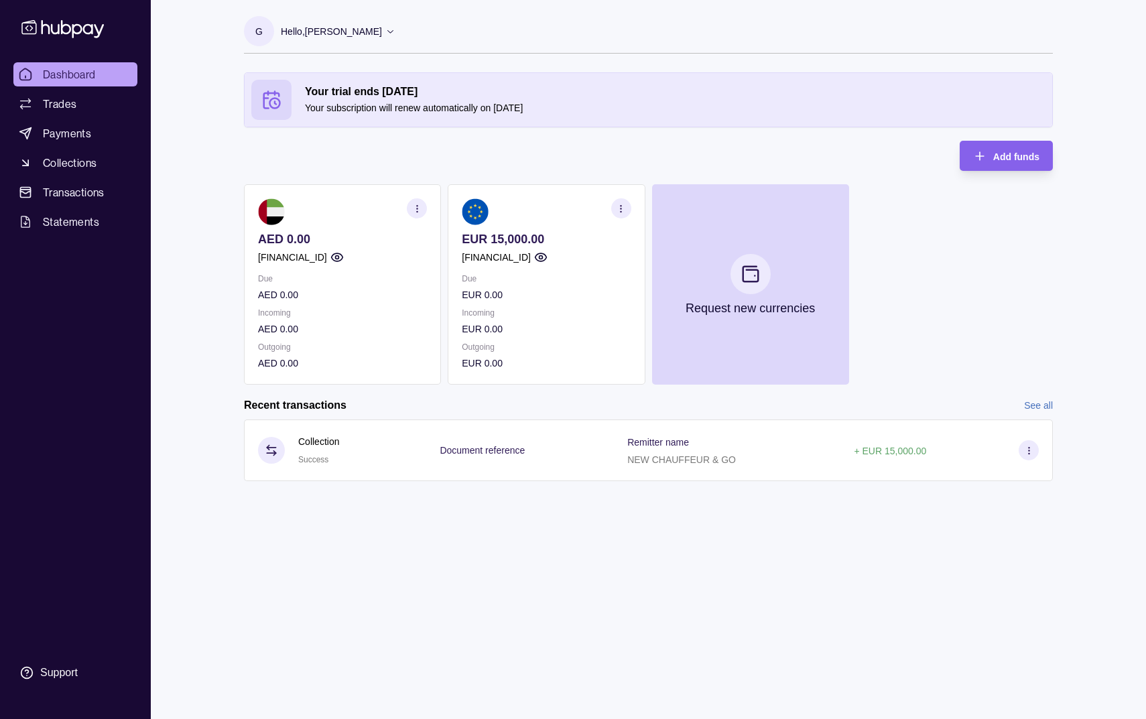
click at [479, 237] on p "EUR 15,000.00" at bounding box center [546, 239] width 169 height 15
click at [621, 211] on icon "button" at bounding box center [621, 209] width 10 height 10
click at [586, 328] on p "EUR 0.00" at bounding box center [546, 329] width 169 height 15
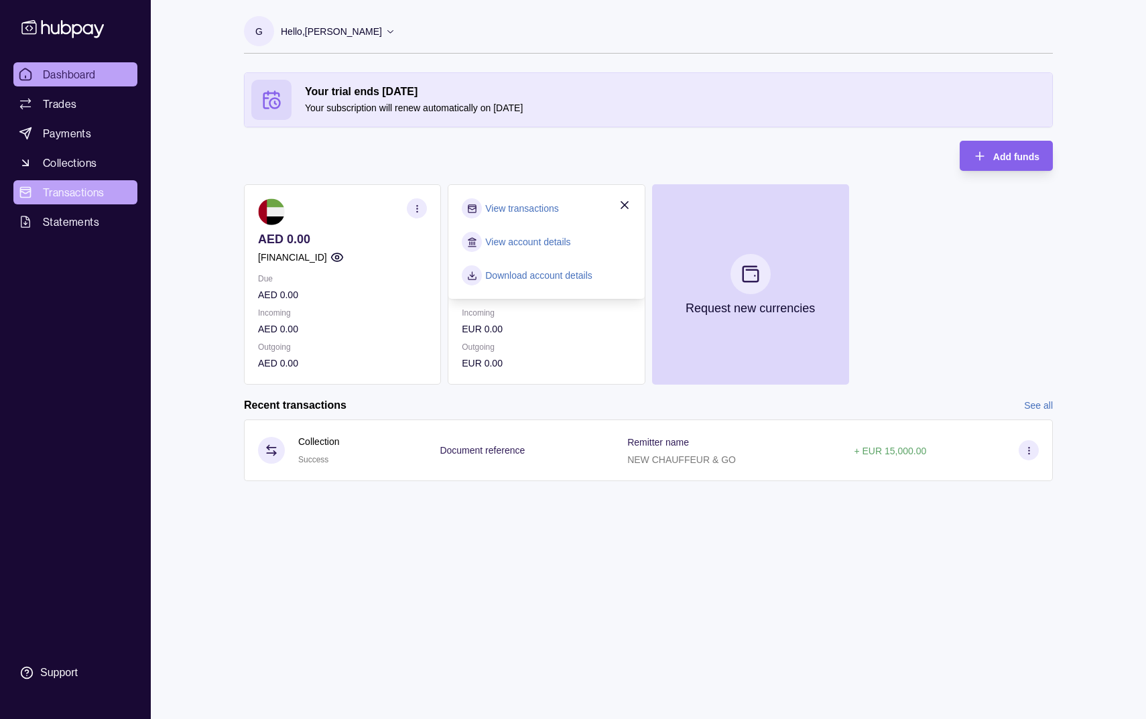
click at [91, 191] on span "Transactions" at bounding box center [74, 192] width 62 height 16
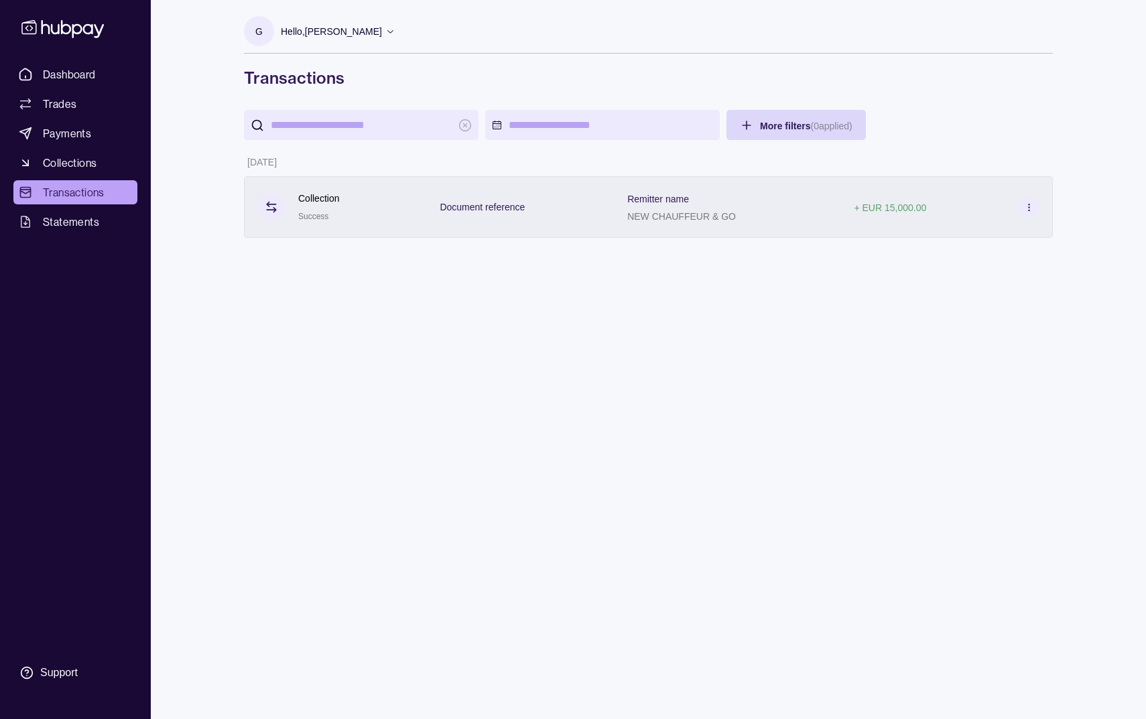
click at [657, 206] on div "Remitter name NEW CHAUFFEUR & GO" at bounding box center [681, 207] width 109 height 34
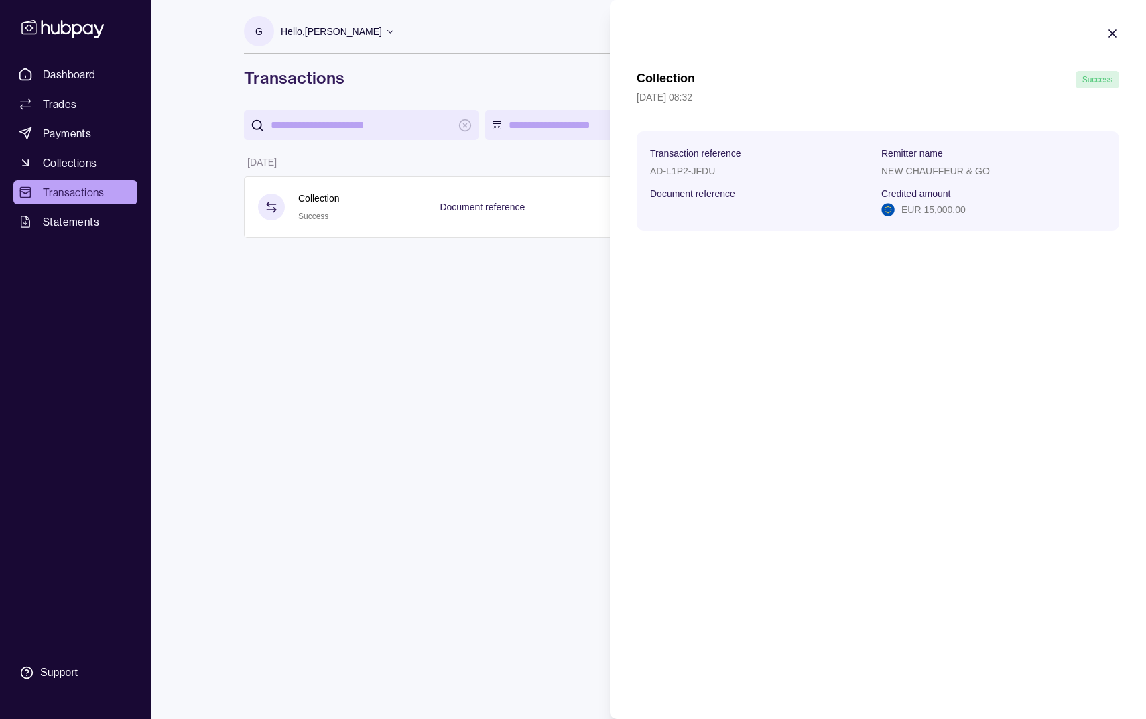
click at [561, 204] on html "Dashboard Trades Payments Collections Transactions Statements Support G Hello, …" at bounding box center [573, 359] width 1146 height 719
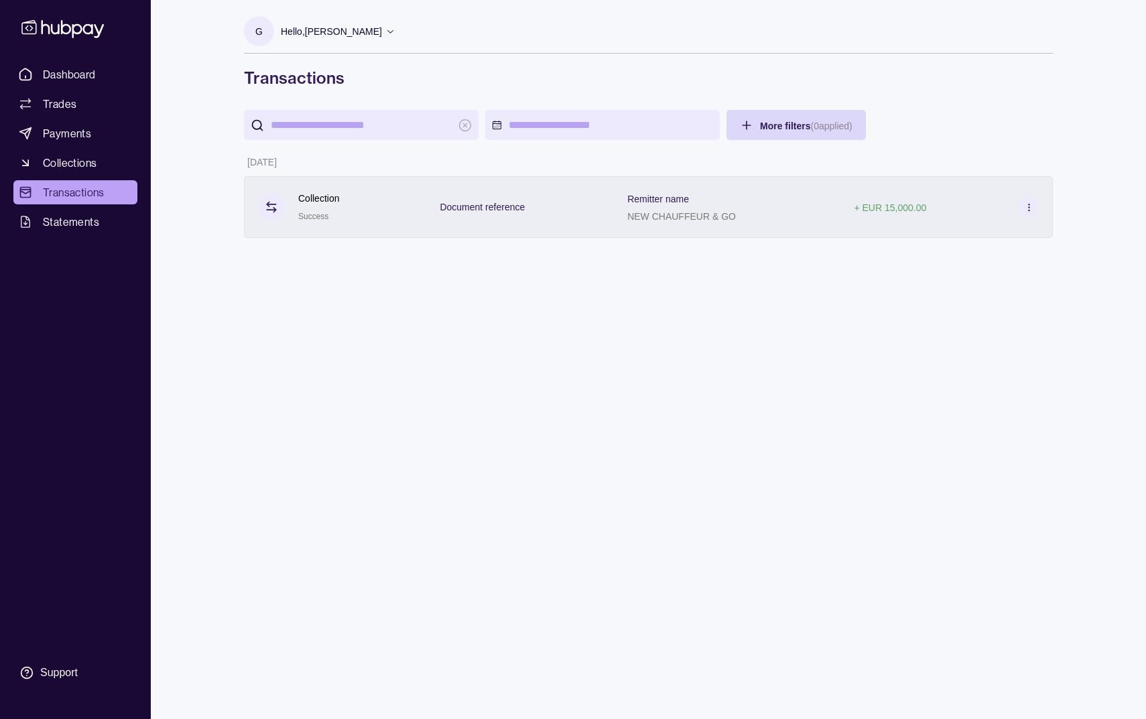
click at [1029, 208] on icon at bounding box center [1029, 207] width 10 height 10
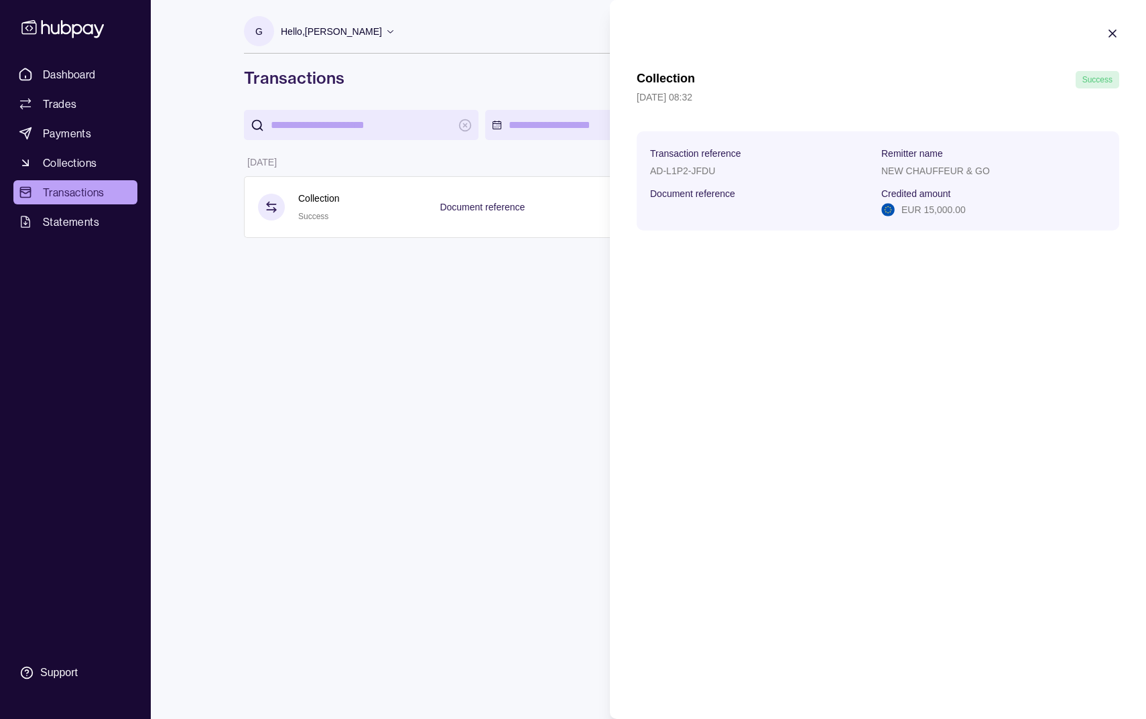
click at [483, 240] on html "Dashboard Trades Payments Collections Transactions Statements Support G Hello, …" at bounding box center [573, 359] width 1146 height 719
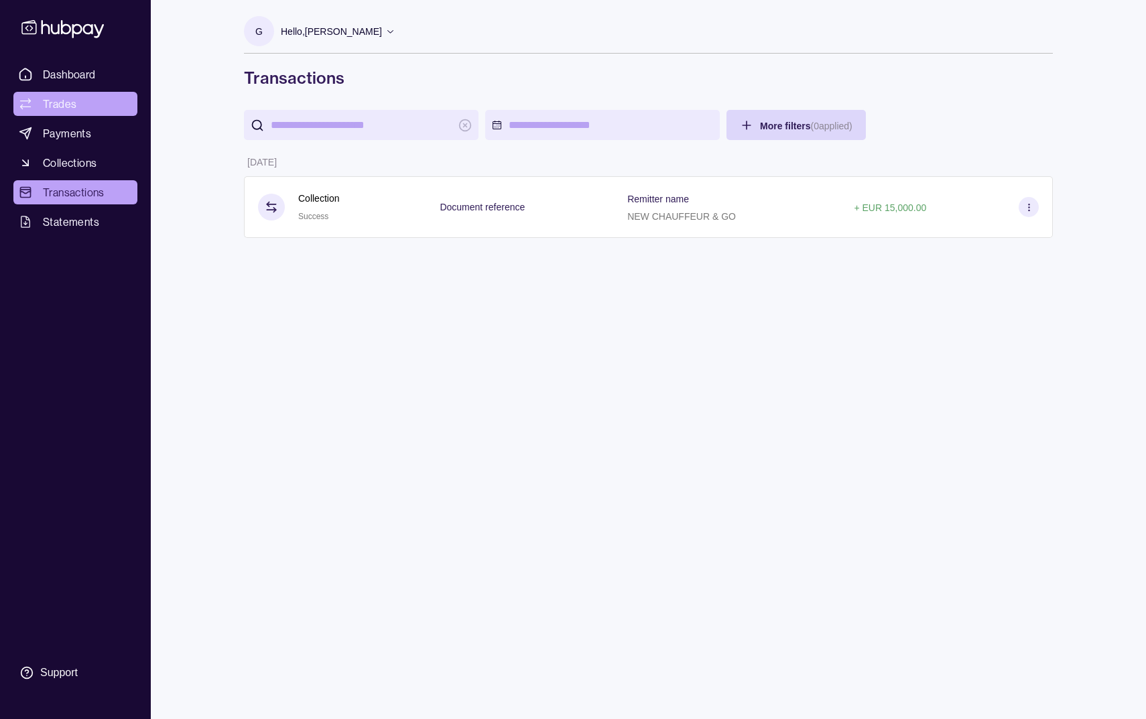
click at [82, 103] on link "Trades" at bounding box center [75, 104] width 124 height 24
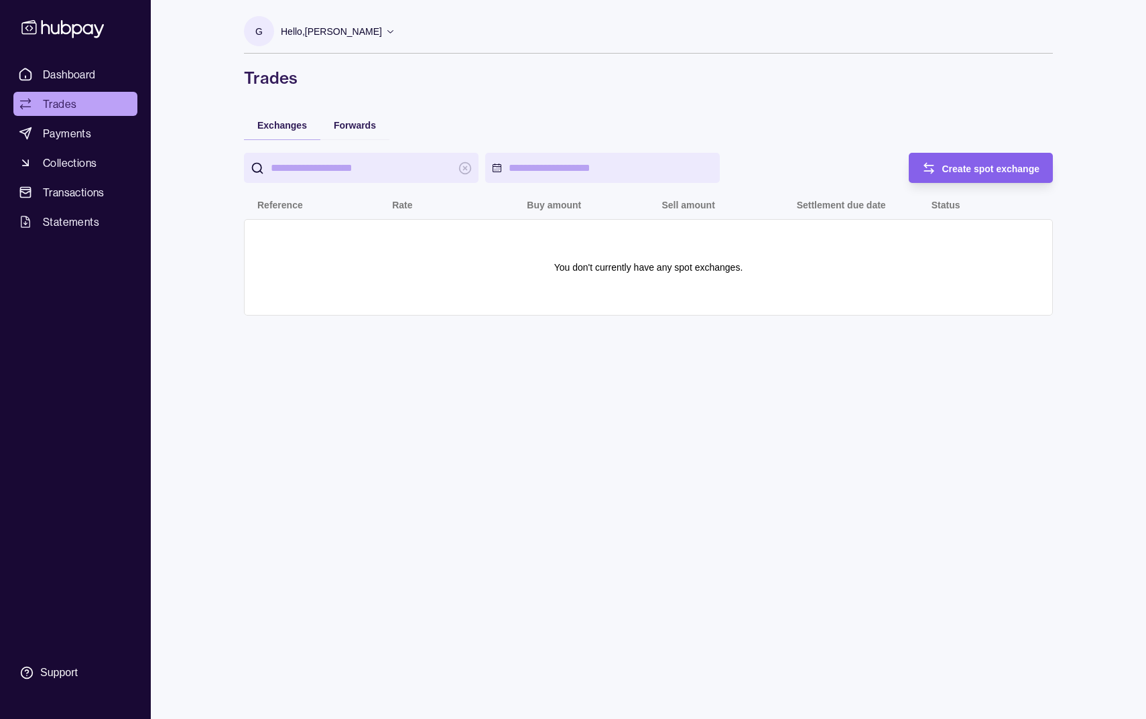
click at [345, 134] on div "Forwards" at bounding box center [354, 124] width 69 height 29
click at [345, 128] on span "Forwards" at bounding box center [355, 125] width 42 height 11
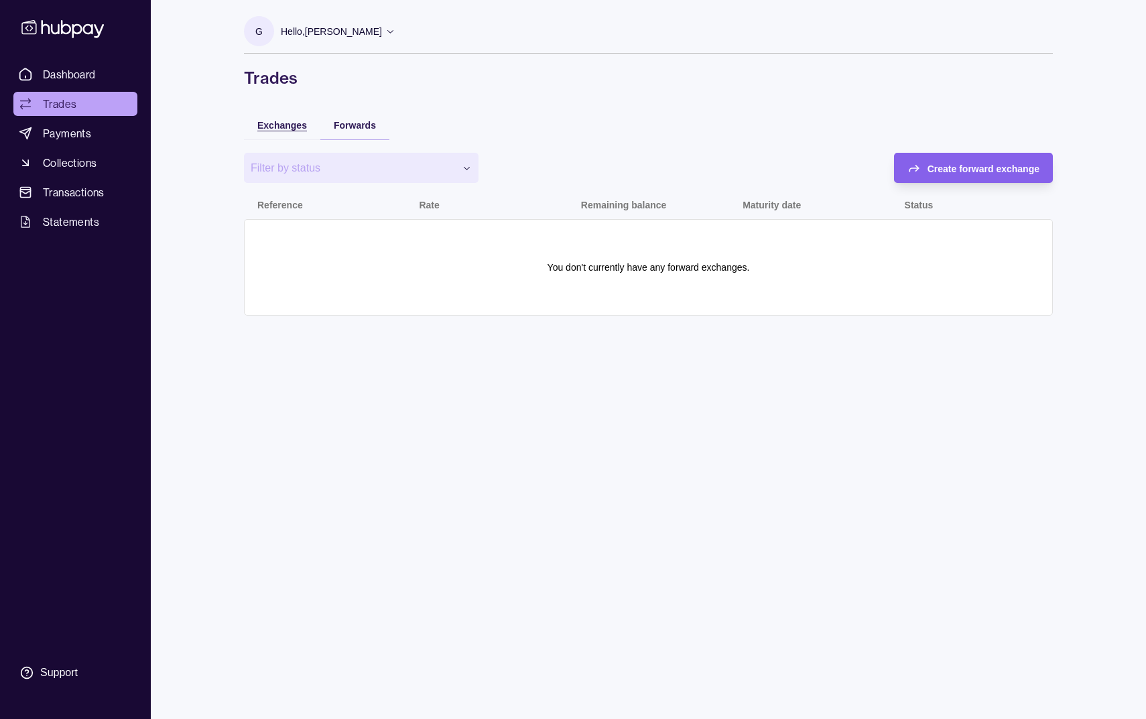
click at [302, 129] on span "Exchanges" at bounding box center [282, 125] width 50 height 11
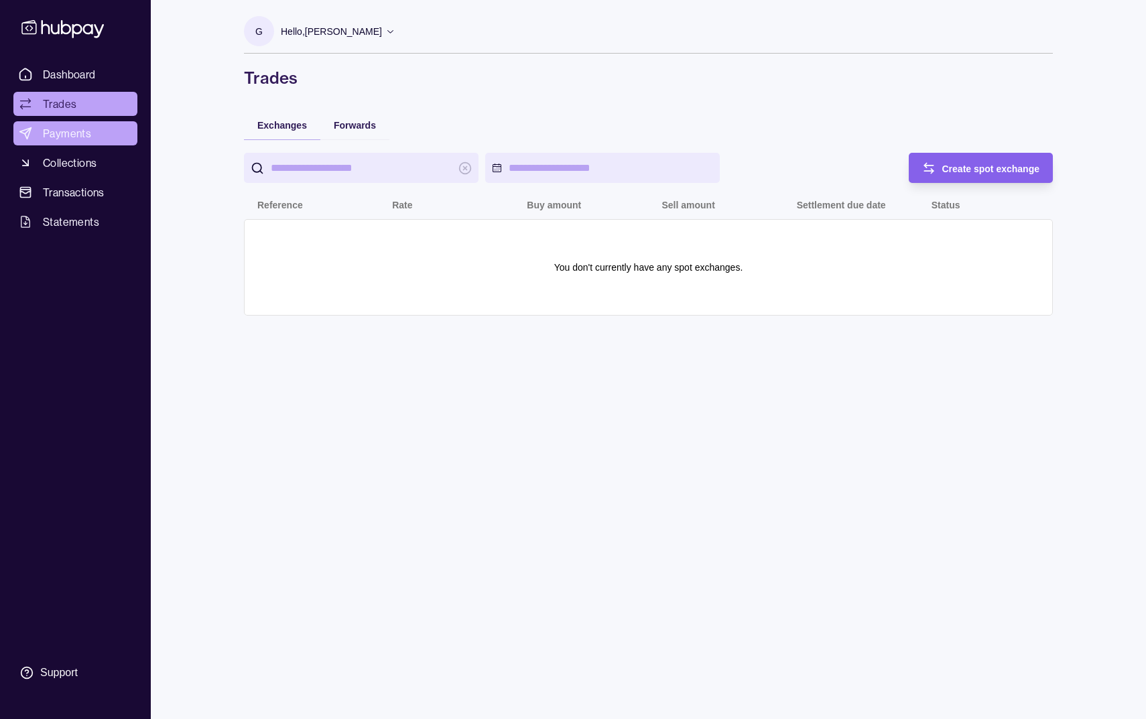
click at [112, 139] on link "Payments" at bounding box center [75, 133] width 124 height 24
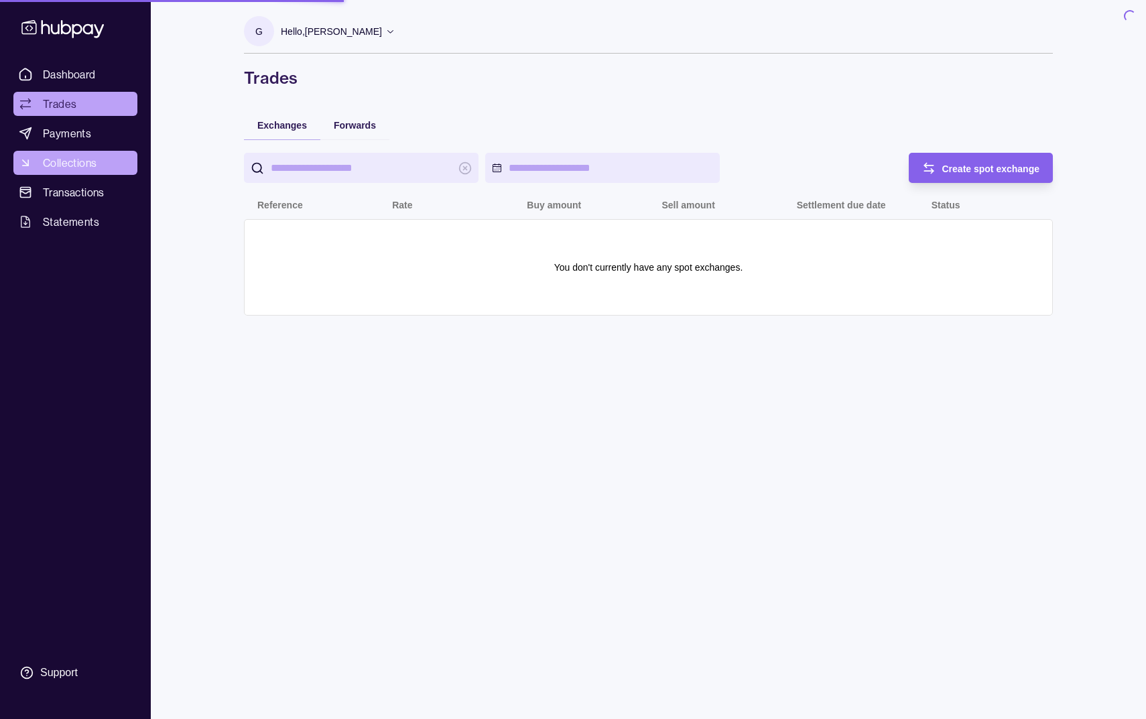
click at [95, 159] on span "Collections" at bounding box center [70, 163] width 54 height 16
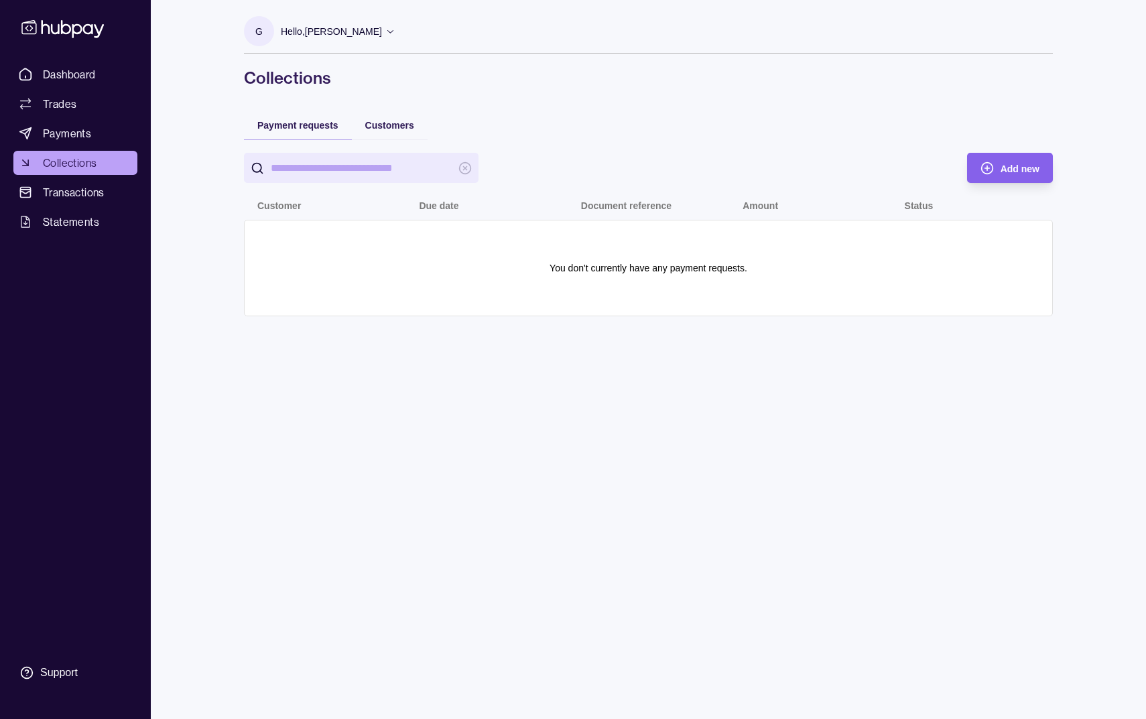
click at [90, 183] on link "Transactions" at bounding box center [75, 192] width 124 height 24
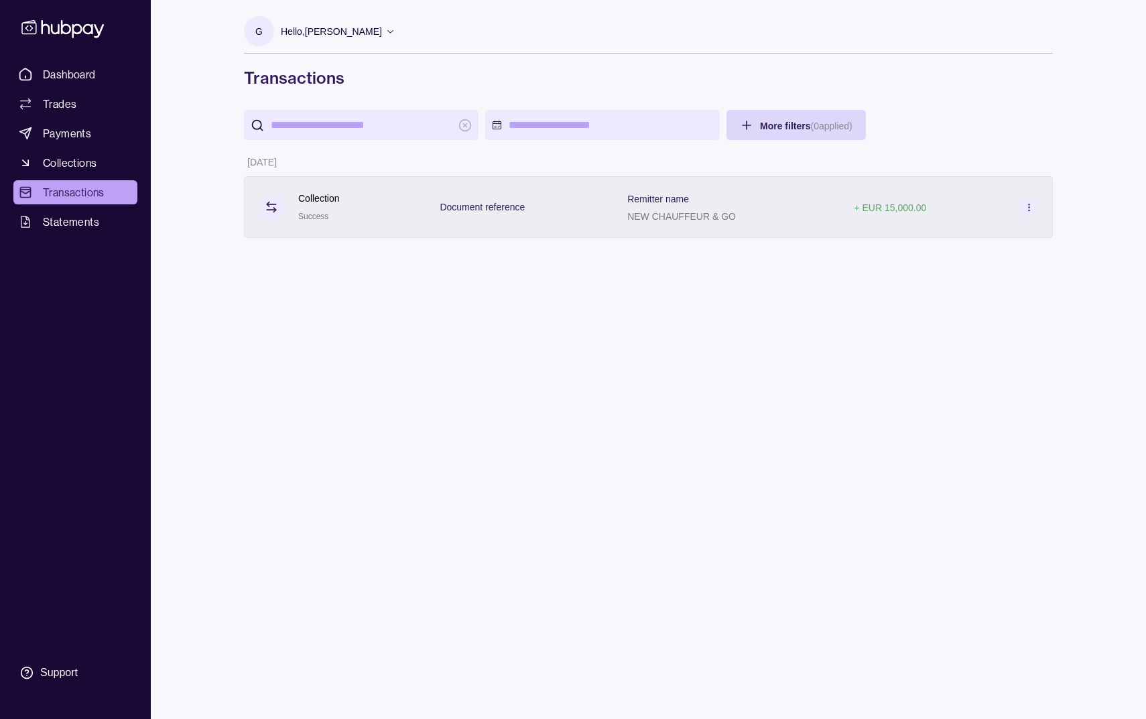
click at [361, 212] on div "Collection Success" at bounding box center [335, 207] width 155 height 33
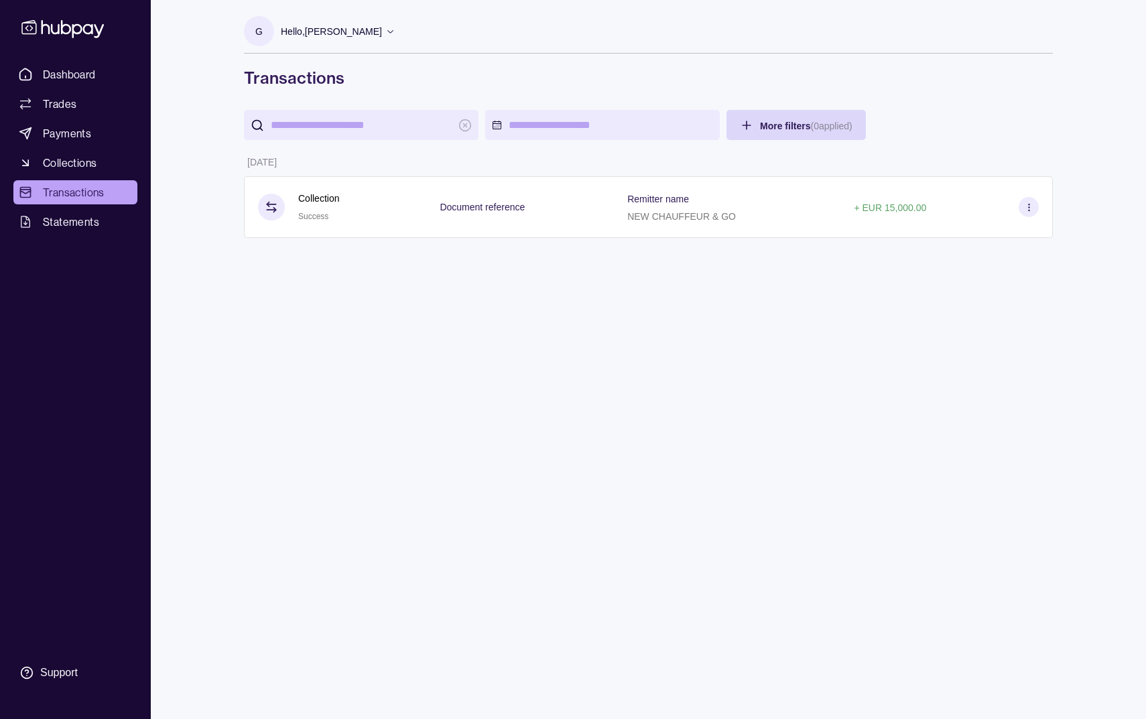
click at [489, 163] on html "Dashboard Trades Payments Collections Transactions Statements Support G Hello, …" at bounding box center [573, 359] width 1146 height 719
click at [336, 37] on p "Hello, [PERSON_NAME]" at bounding box center [331, 31] width 101 height 15
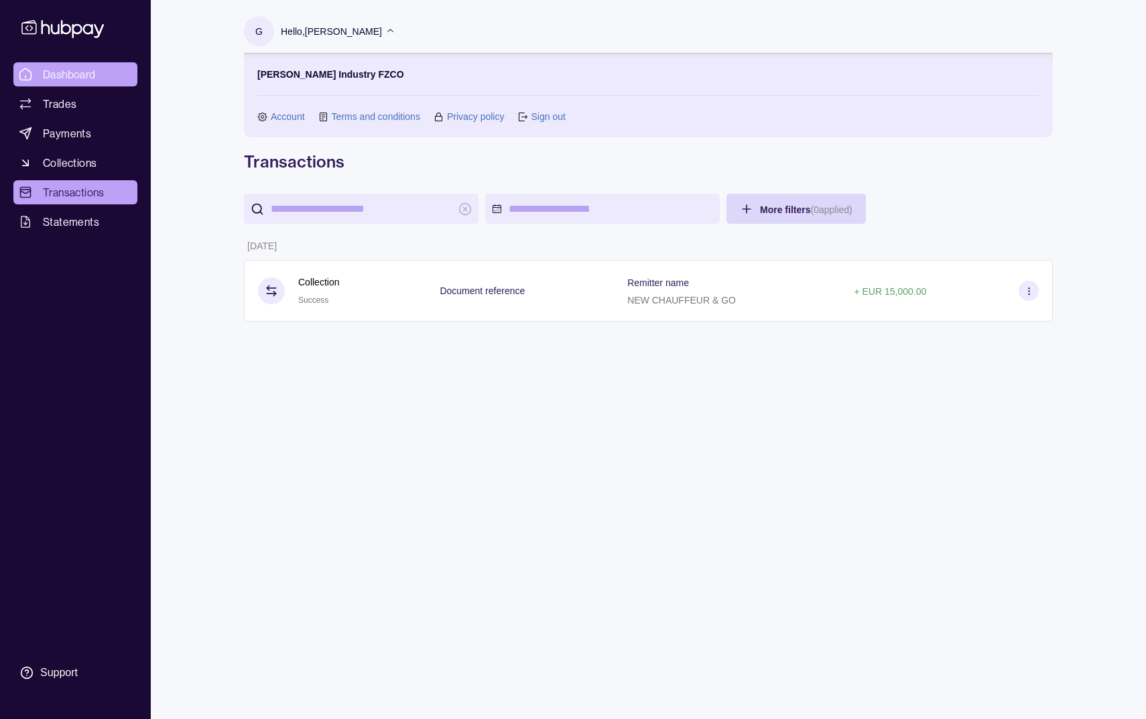
click at [104, 77] on link "Dashboard" at bounding box center [75, 74] width 124 height 24
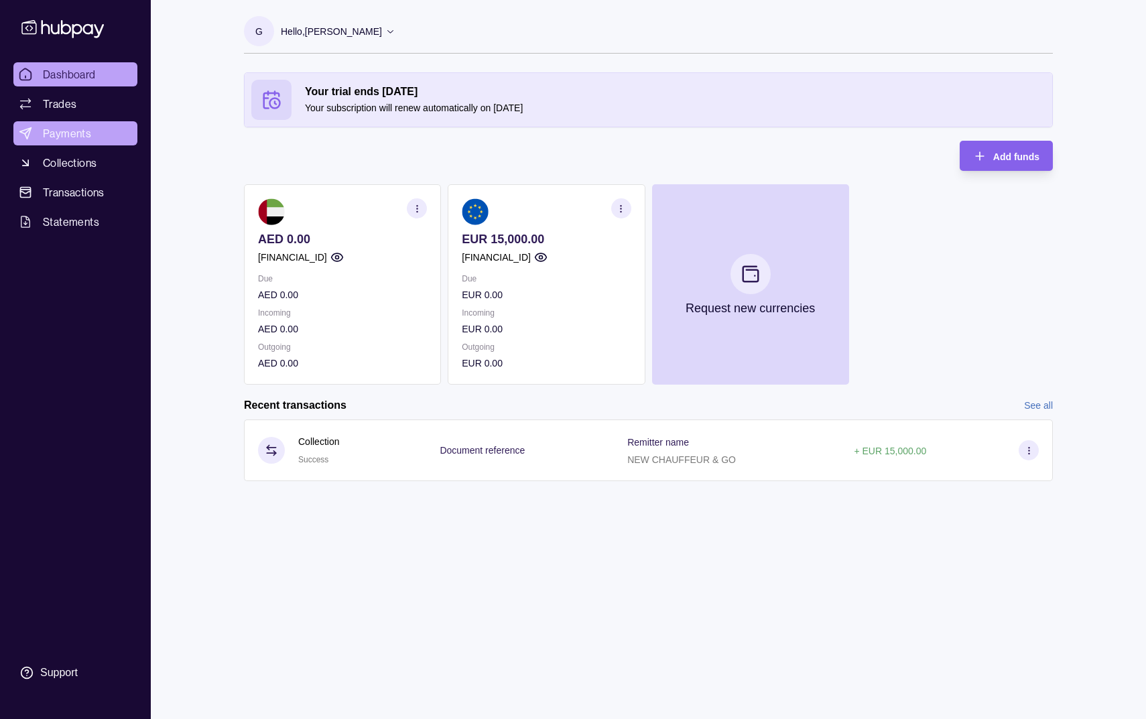
click at [90, 135] on span "Payments" at bounding box center [67, 133] width 48 height 16
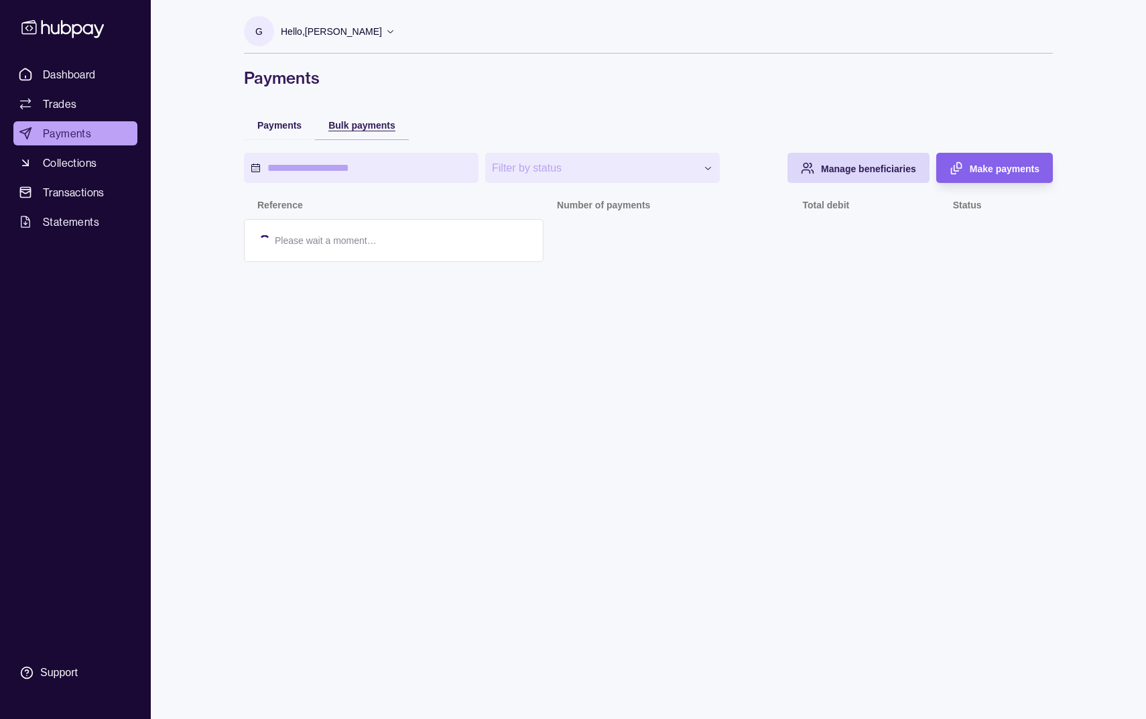
click at [375, 124] on span "Bulk payments" at bounding box center [361, 125] width 67 height 11
click at [306, 124] on div "Payments" at bounding box center [279, 124] width 71 height 29
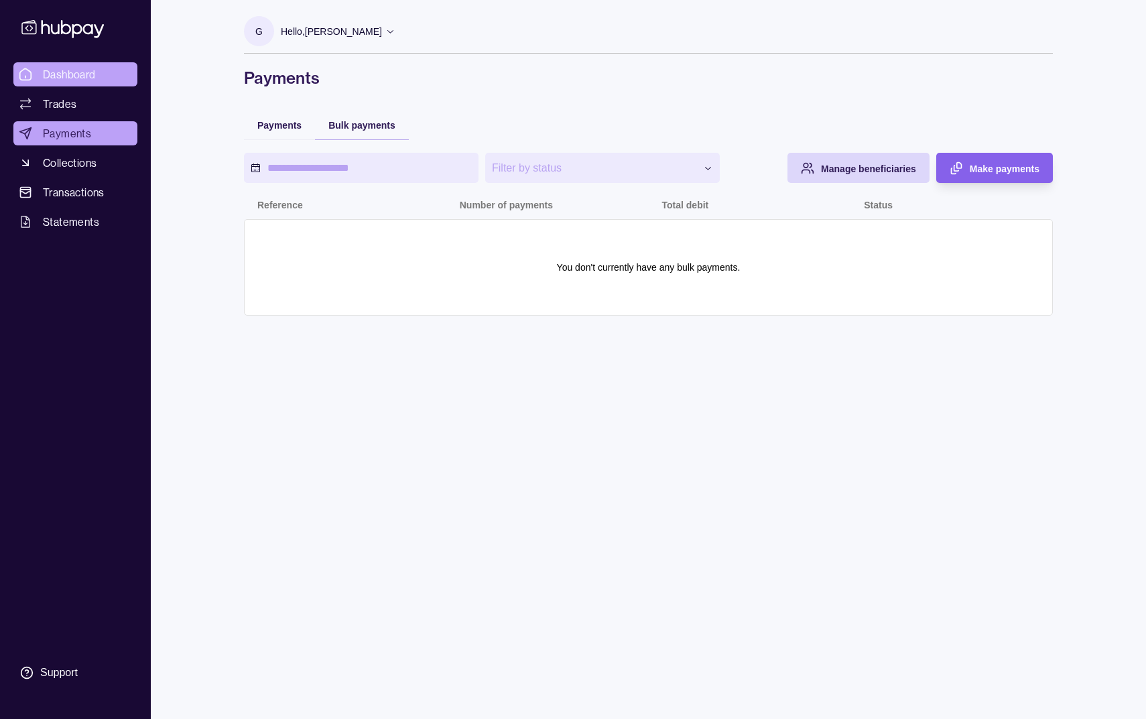
click at [81, 82] on span "Dashboard" at bounding box center [69, 74] width 53 height 16
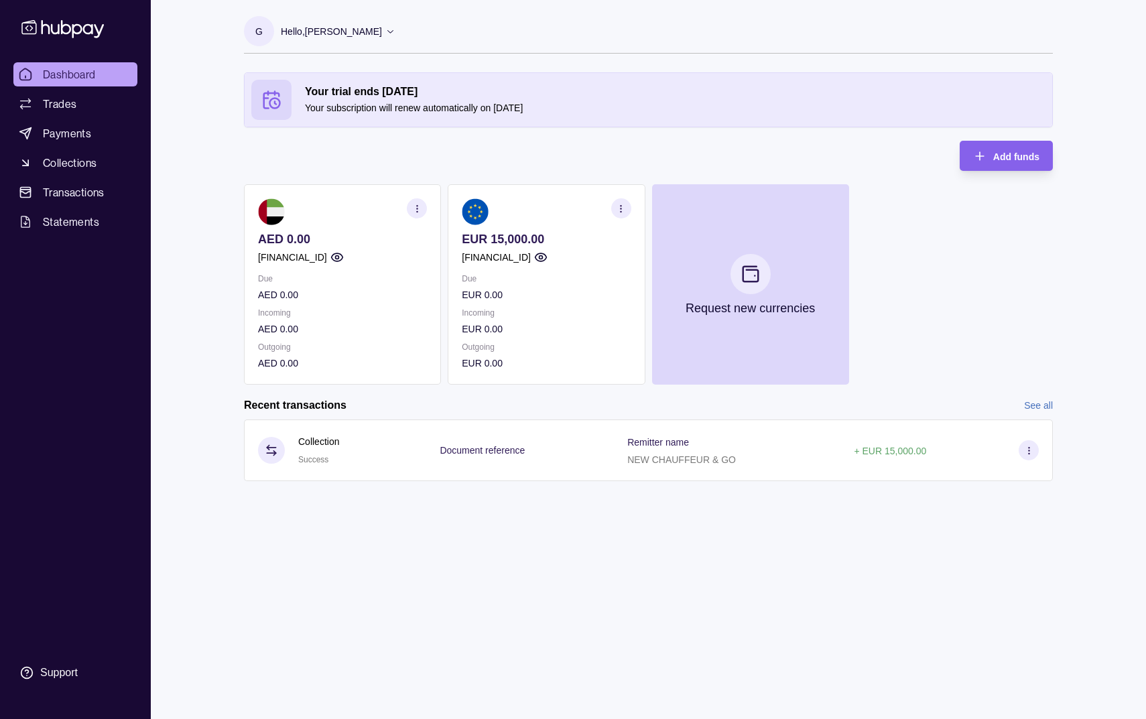
click at [617, 211] on icon "button" at bounding box center [621, 209] width 10 height 10
click at [998, 157] on span "Add funds" at bounding box center [1017, 157] width 46 height 11
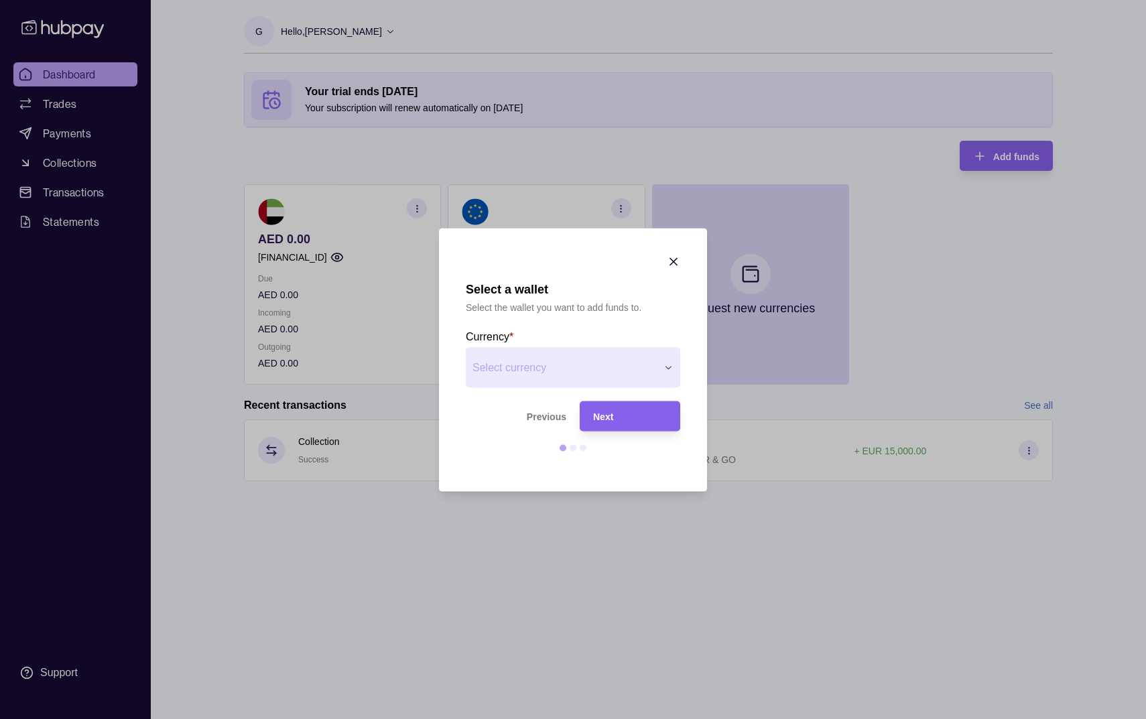
click at [611, 719] on div "Select a wallet Select the wallet you want to add funds to. Currency * Select c…" at bounding box center [573, 719] width 1146 height 0
click at [599, 416] on span "Next" at bounding box center [603, 417] width 20 height 11
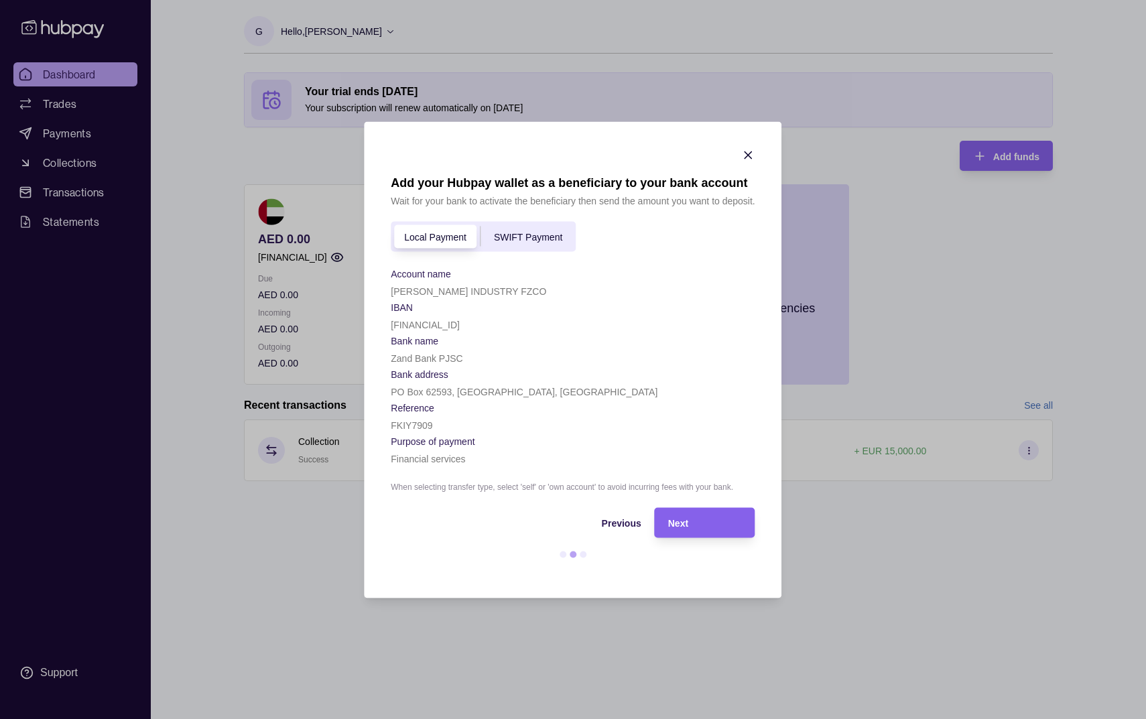
click at [744, 152] on icon "button" at bounding box center [748, 154] width 13 height 13
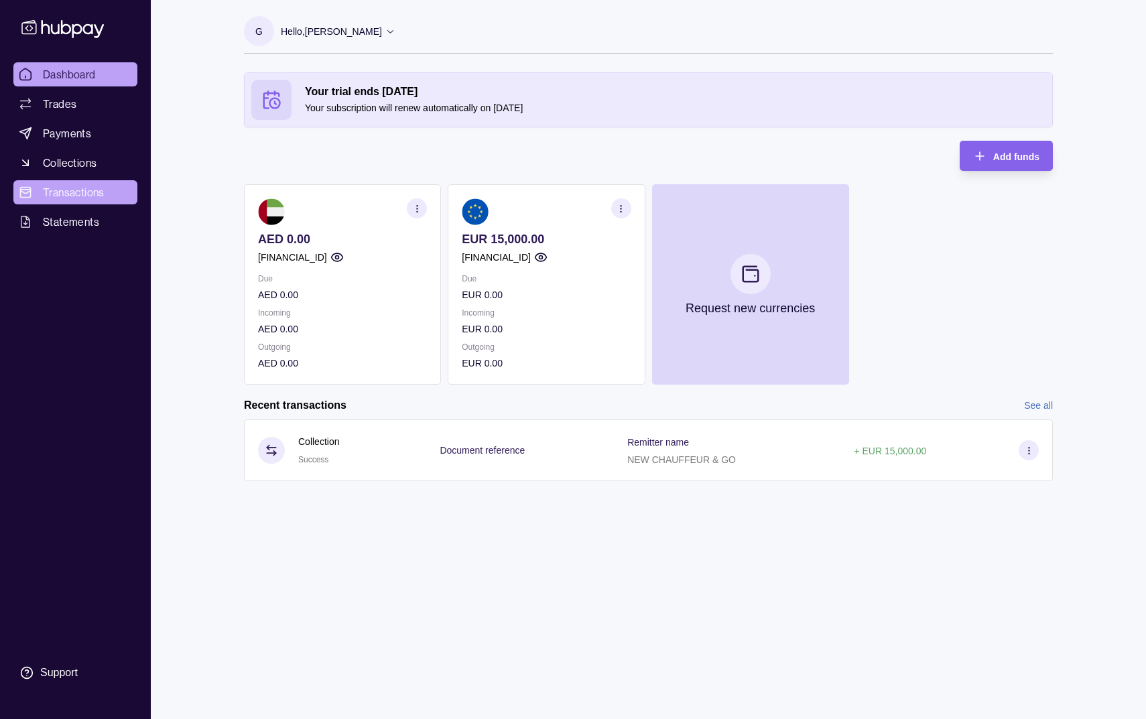
click at [91, 190] on span "Transactions" at bounding box center [74, 192] width 62 height 16
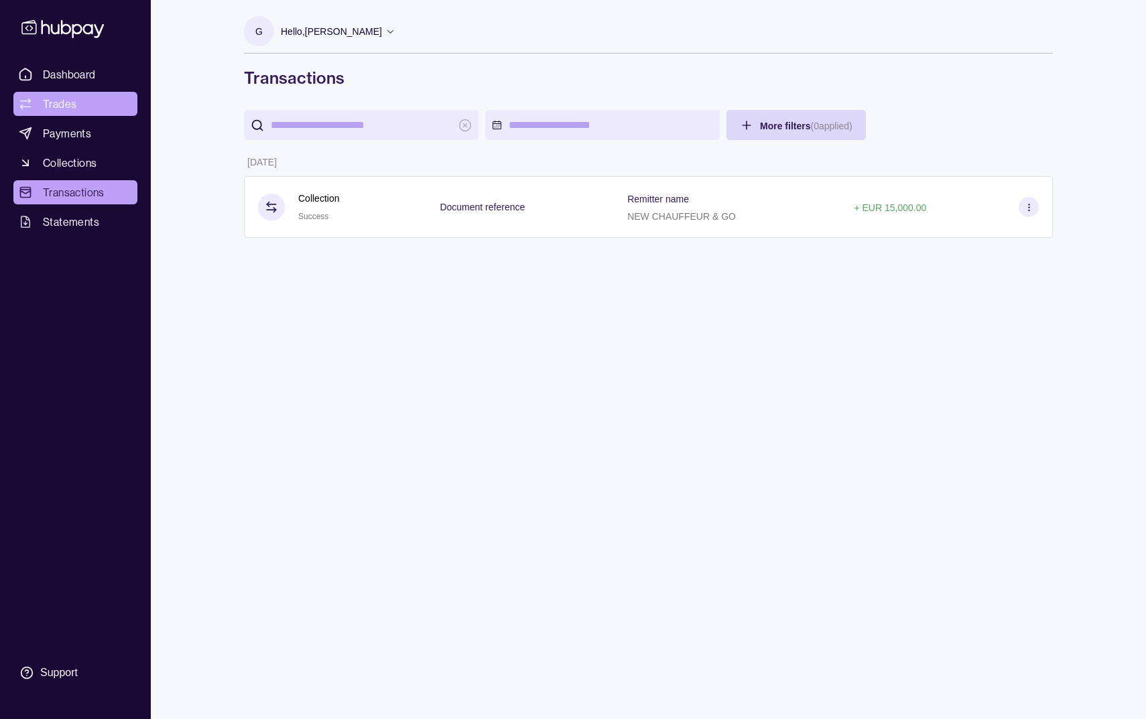
click at [81, 108] on link "Trades" at bounding box center [75, 104] width 124 height 24
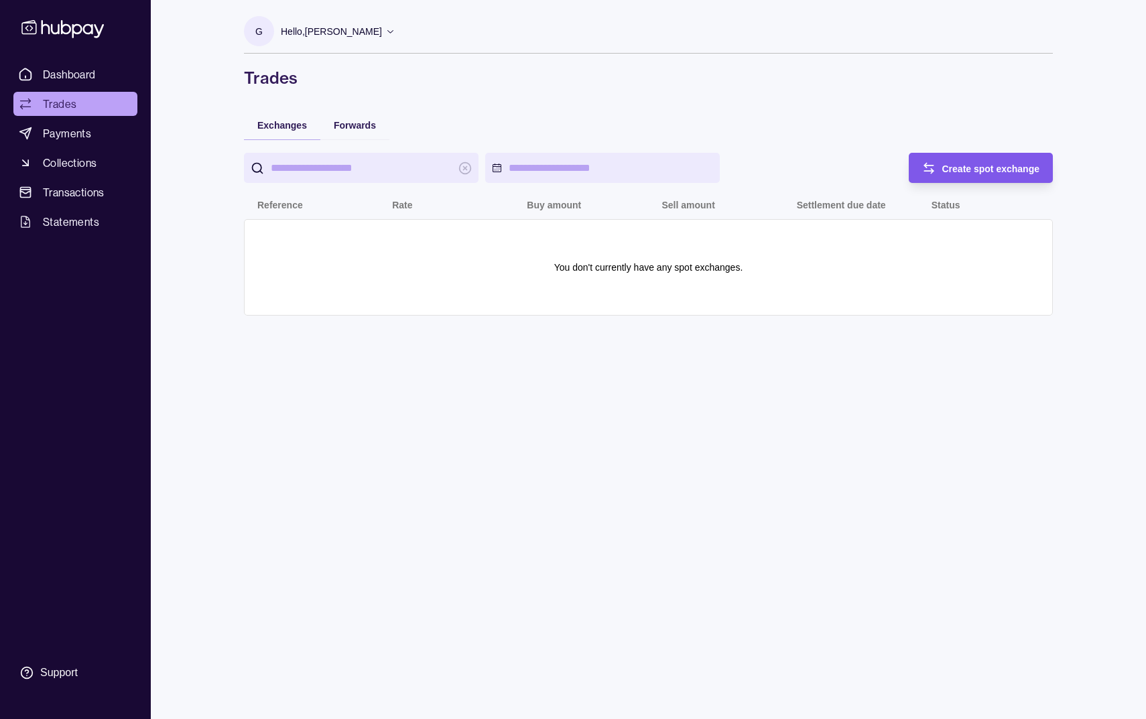
click at [963, 162] on div "Create spot exchange" at bounding box center [992, 168] width 98 height 16
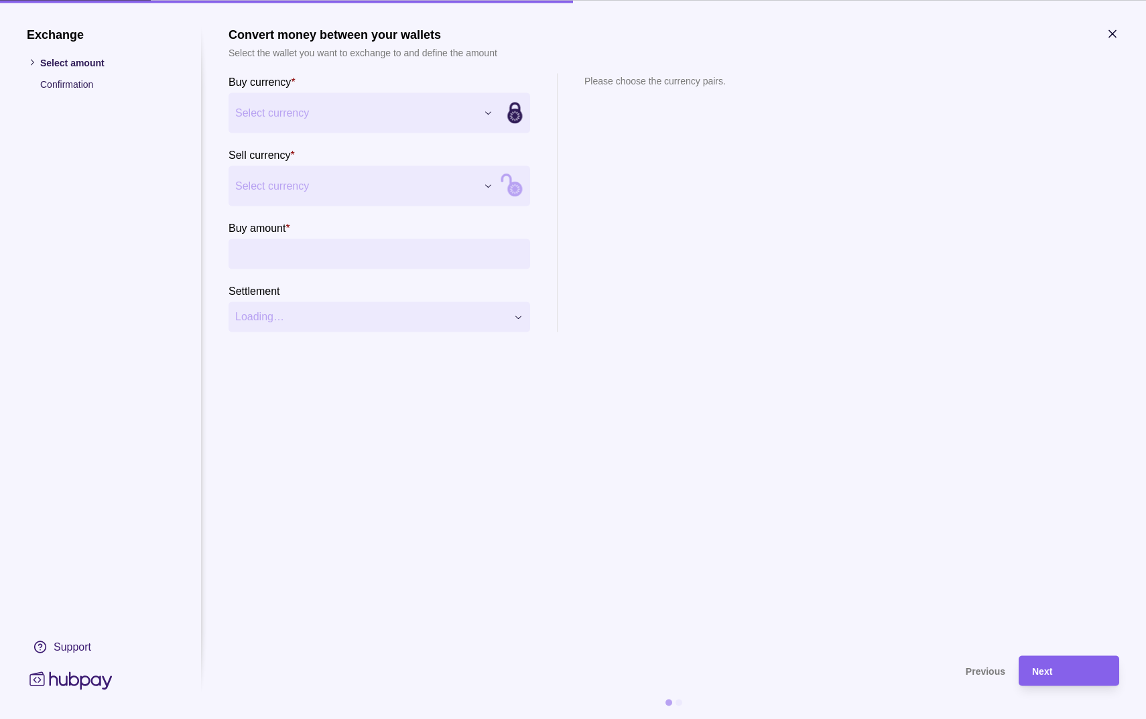
click at [489, 719] on div "Exchange Select amount Confirmation Support Convert money between your wallets …" at bounding box center [573, 719] width 1146 height 0
click at [485, 719] on div "Exchange Select amount Confirmation Support Convert money between your wallets …" at bounding box center [573, 719] width 1146 height 0
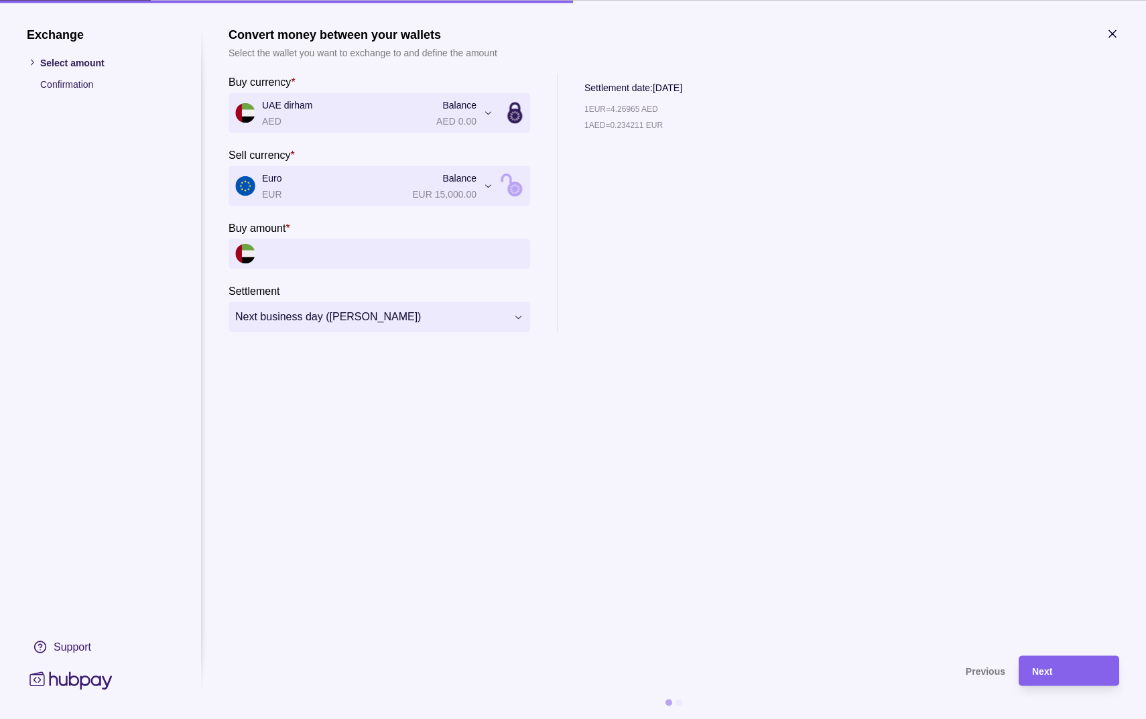
click at [403, 251] on input "Buy amount *" at bounding box center [392, 254] width 261 height 30
click at [410, 719] on div "**********" at bounding box center [573, 719] width 1146 height 0
click at [427, 719] on div "**********" at bounding box center [573, 719] width 1146 height 0
click at [424, 257] on input "Buy amount *" at bounding box center [392, 254] width 261 height 30
click at [455, 719] on div "**********" at bounding box center [573, 719] width 1146 height 0
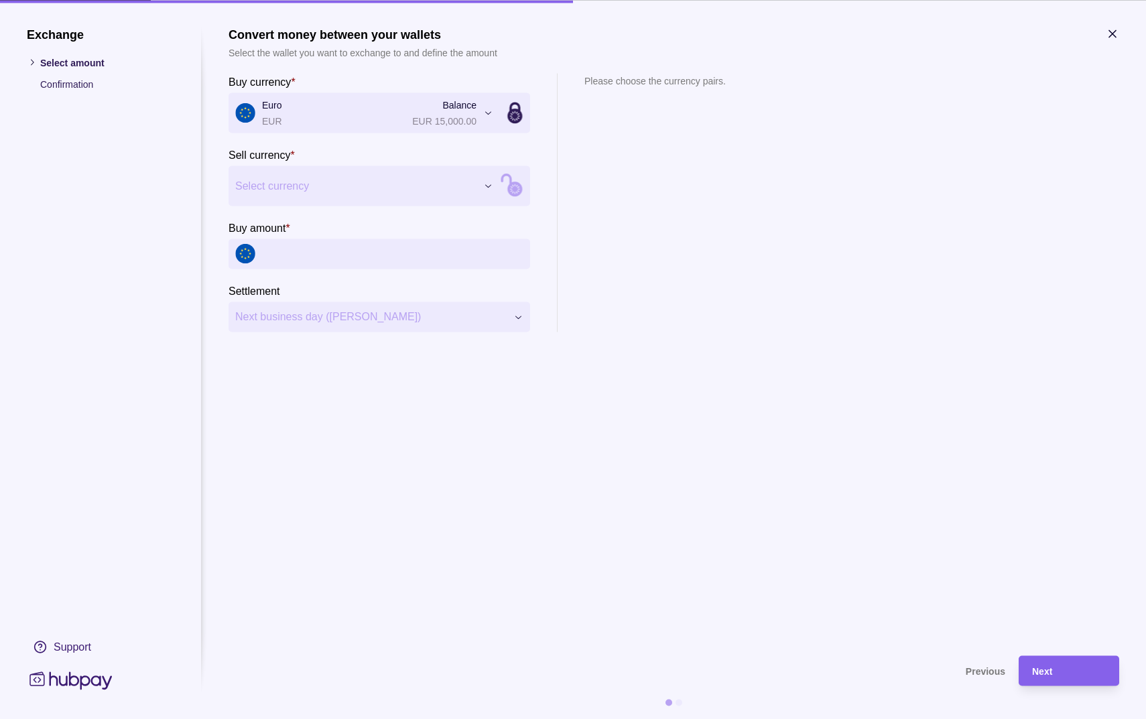
click at [418, 719] on div "Exchange Select amount Confirmation Support Convert money between your wallets …" at bounding box center [573, 719] width 1146 height 0
click at [418, 719] on div "**********" at bounding box center [573, 719] width 1146 height 0
click at [328, 719] on div "Exchange Select amount Confirmation Support Convert money between your wallets …" at bounding box center [573, 719] width 1146 height 0
click at [363, 257] on input "Buy amount *" at bounding box center [392, 254] width 261 height 30
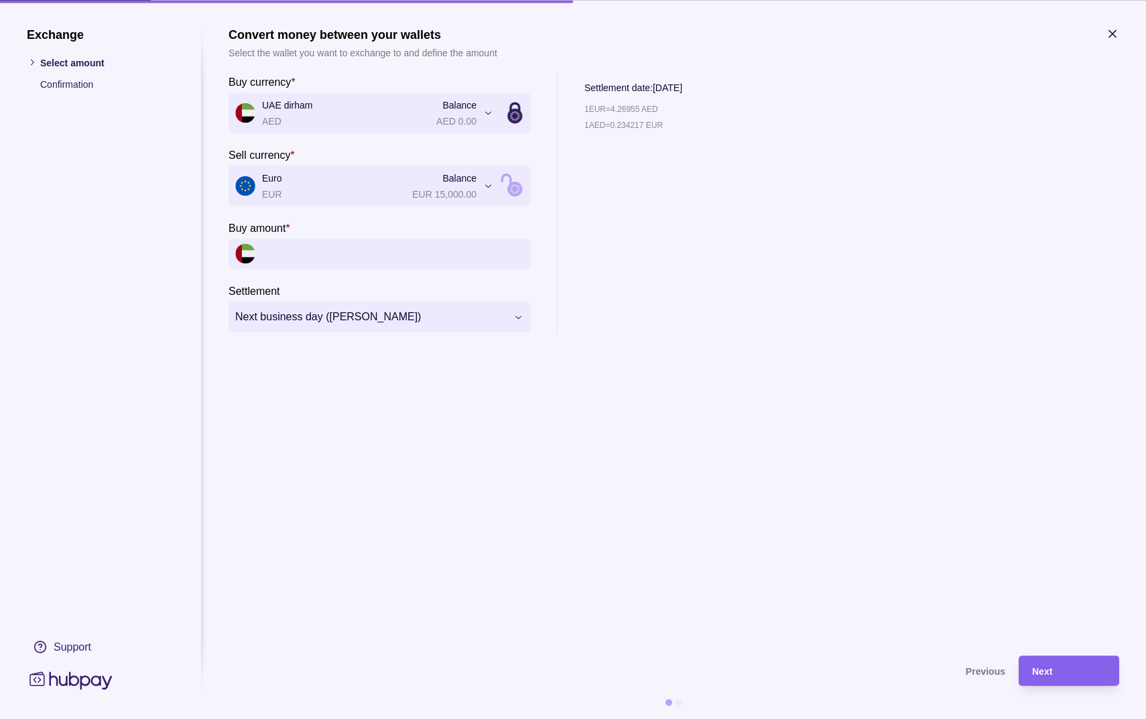
click at [385, 253] on input "Buy amount *" at bounding box center [392, 254] width 261 height 30
type input "******"
click at [700, 305] on div "1 EUR = 4.26975 AED 1 AED = 0.234206 EUR" at bounding box center [667, 224] width 164 height 216
click at [1107, 36] on icon "button" at bounding box center [1112, 33] width 13 height 13
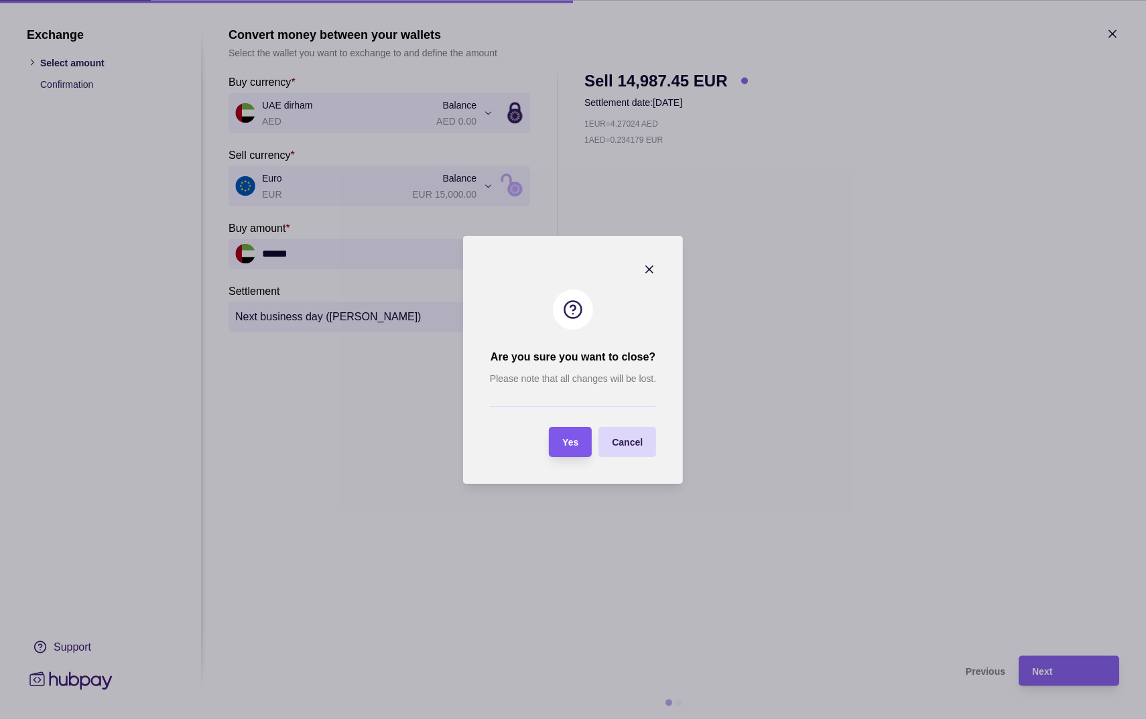
click at [572, 436] on div "Yes" at bounding box center [570, 442] width 16 height 16
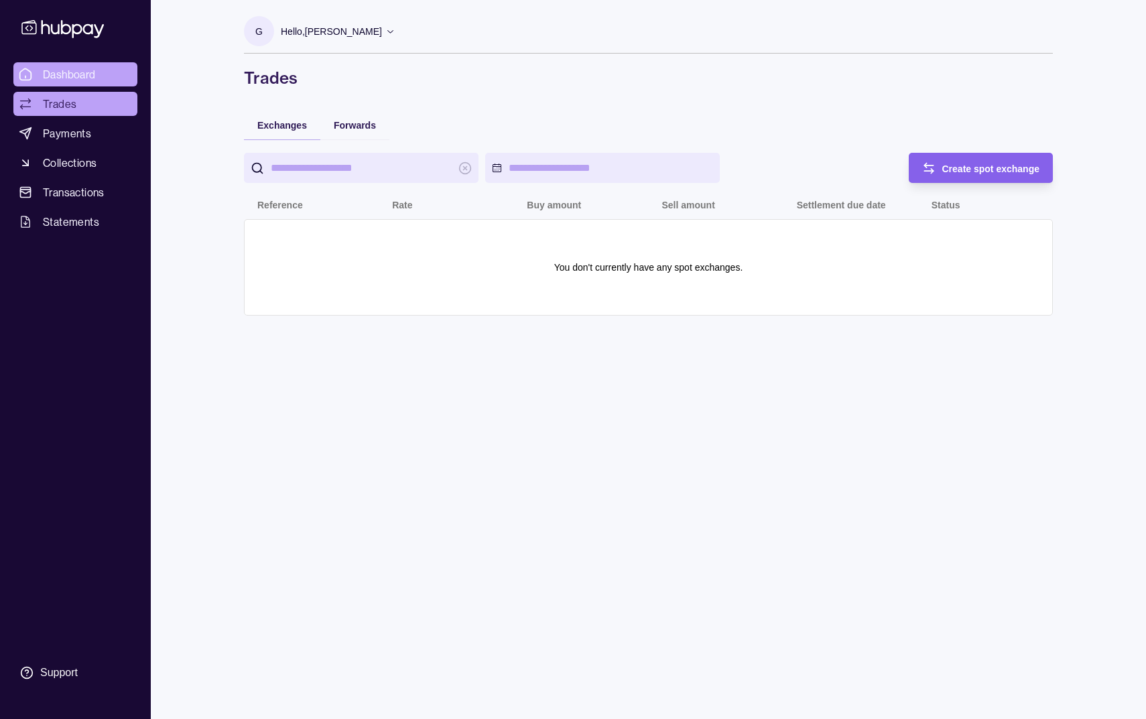
click at [83, 80] on span "Dashboard" at bounding box center [69, 74] width 53 height 16
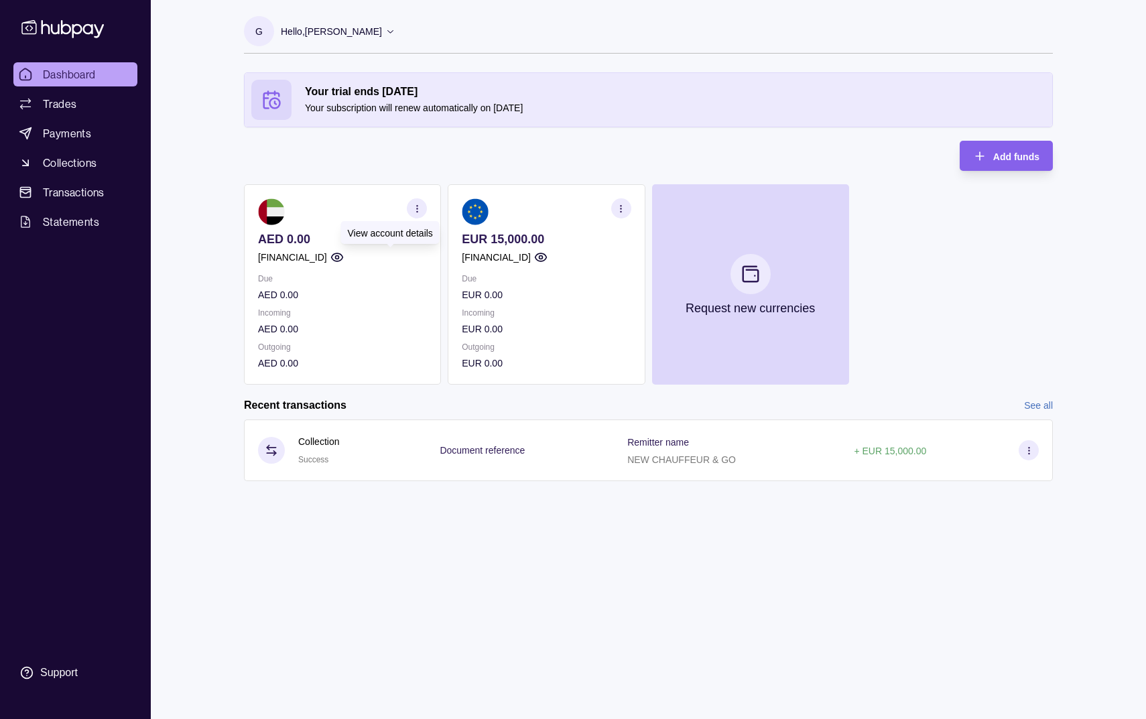
click at [344, 257] on icon "button" at bounding box center [336, 257] width 13 height 13
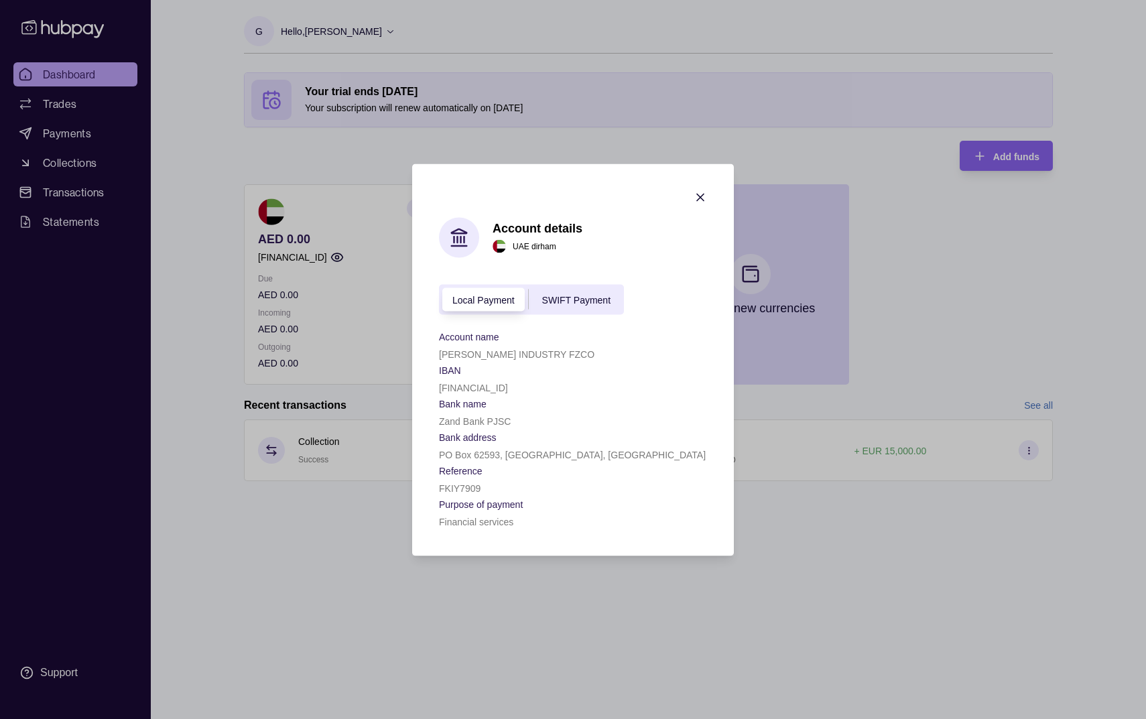
click at [699, 200] on icon "button" at bounding box center [700, 196] width 13 height 13
